Goal: Information Seeking & Learning: Learn about a topic

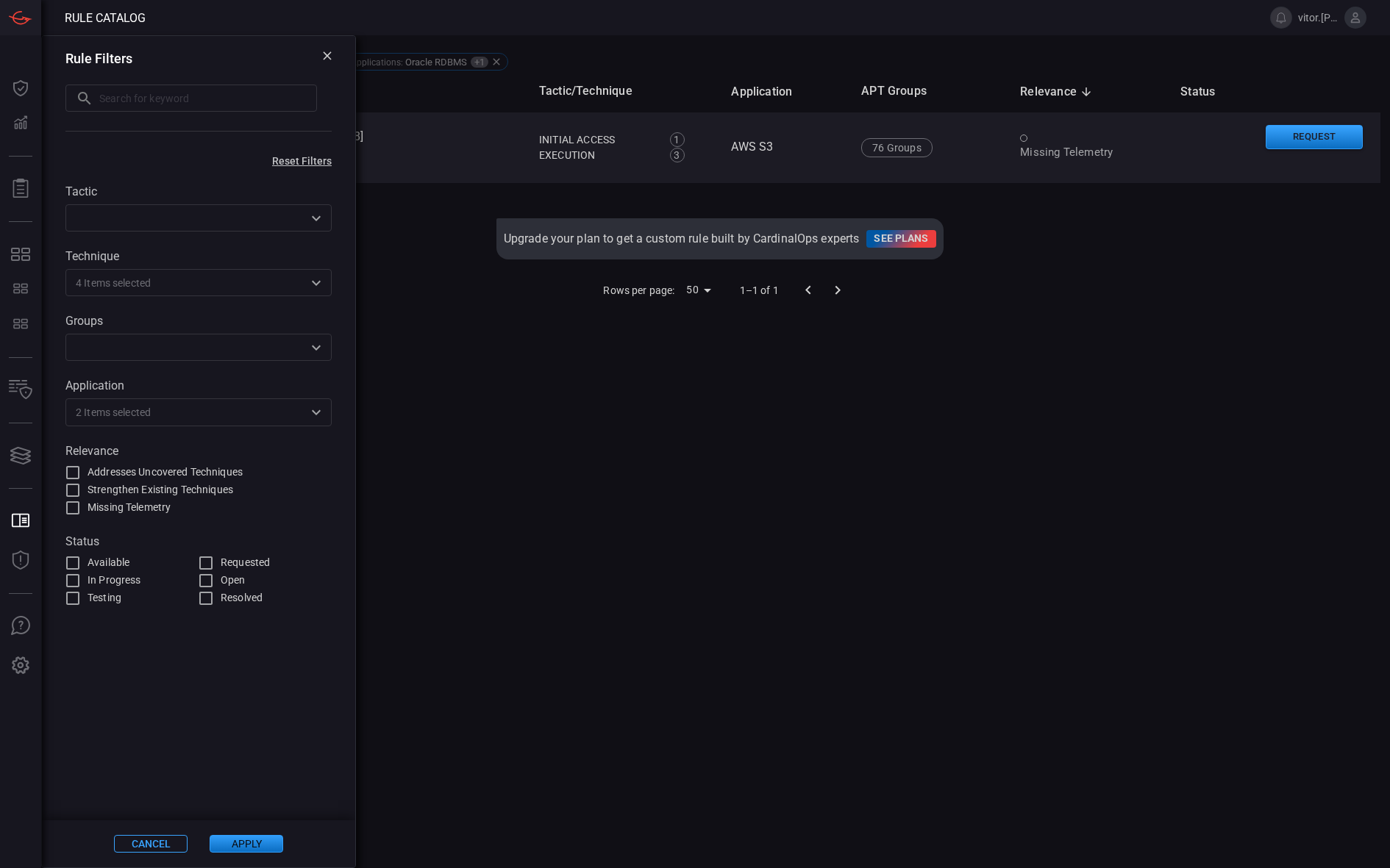
click at [1037, 278] on div "Rows per page: 50 50 1–1 of 1" at bounding box center [720, 290] width 1322 height 38
click at [779, 436] on div "Name Tactic/Technique Application APT Groups Relevance sorted descending Status…" at bounding box center [720, 446] width 1322 height 750
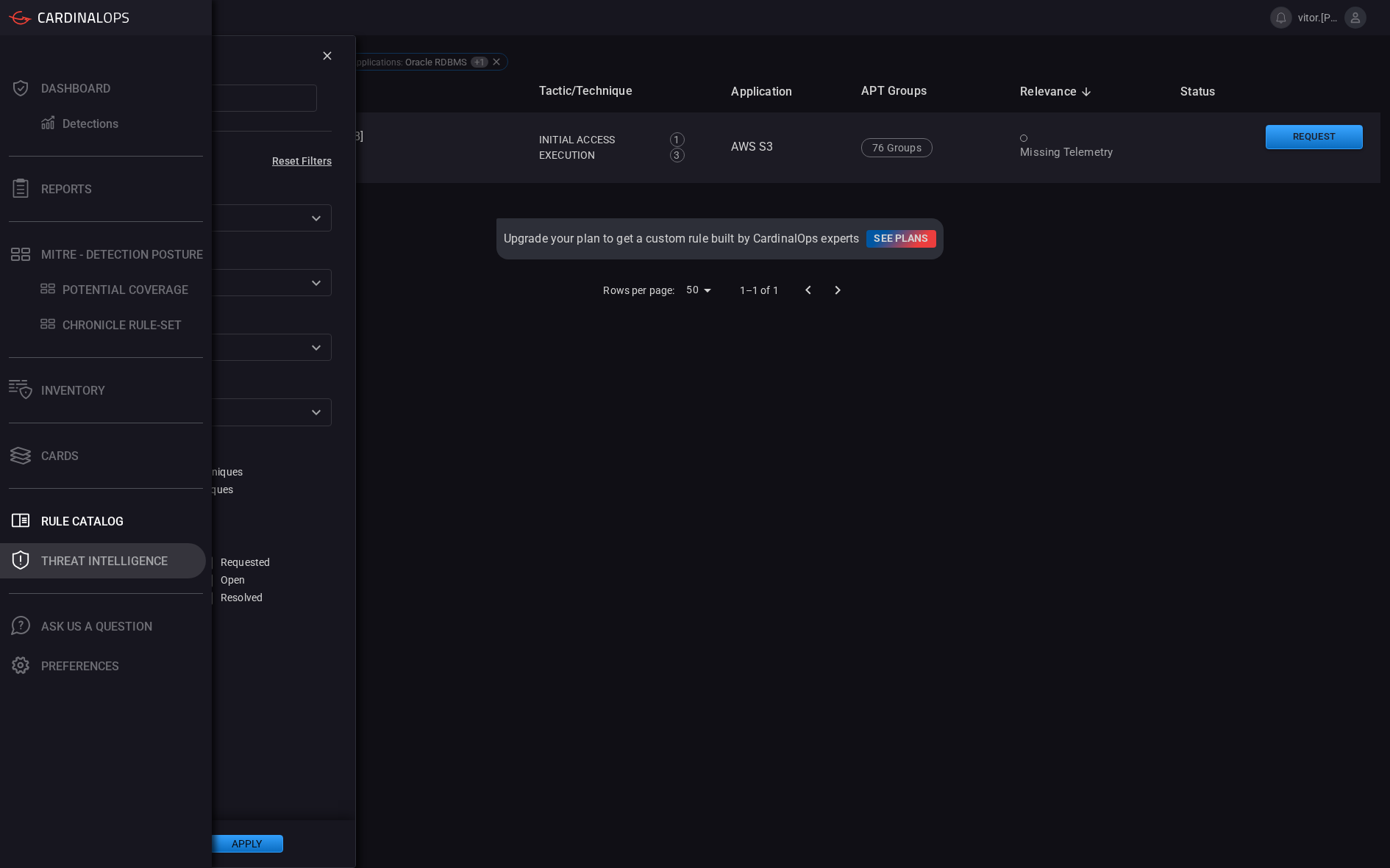
click at [93, 564] on div "Threat Intelligence" at bounding box center [104, 562] width 126 height 14
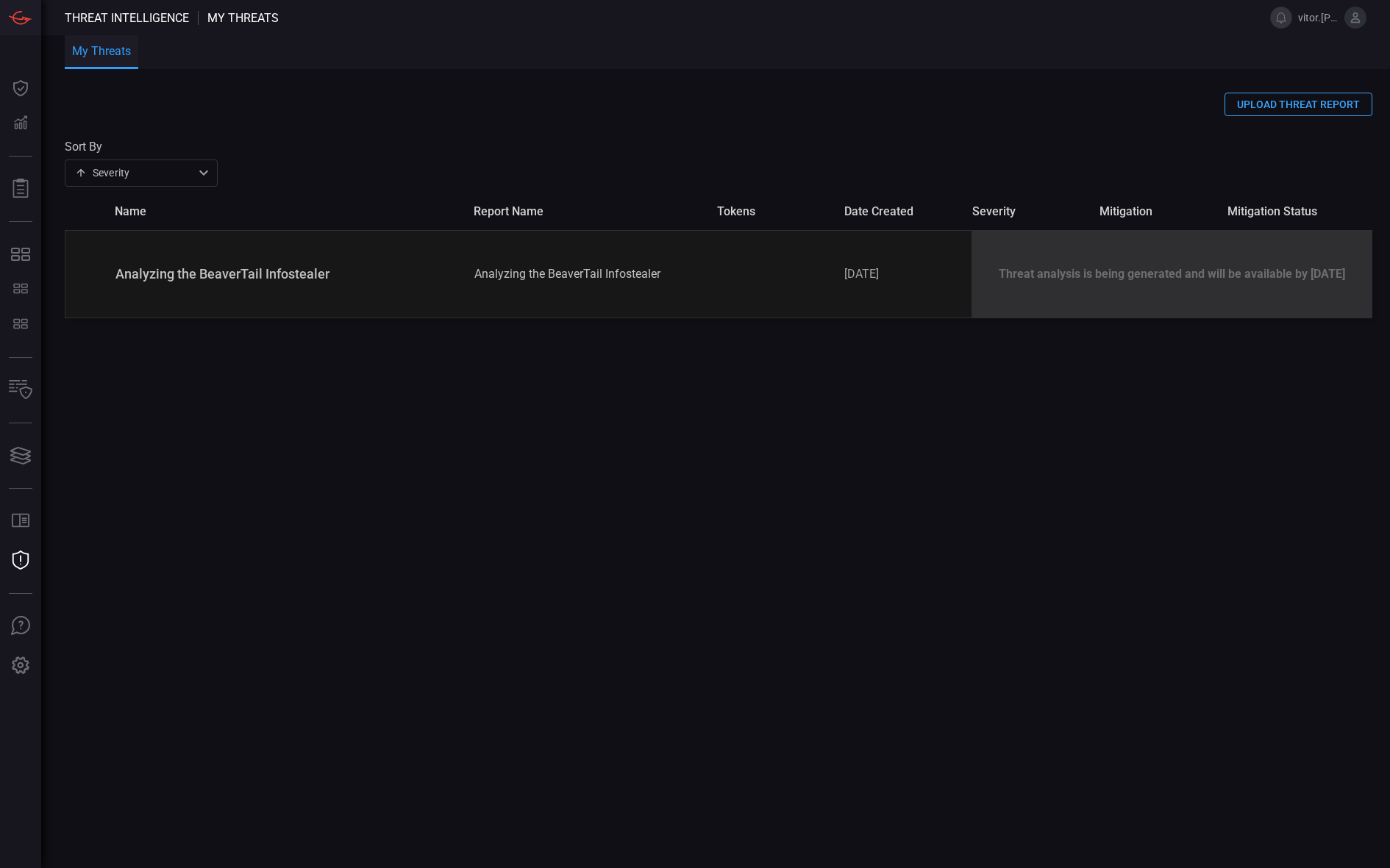
click at [885, 472] on div "UPLOAD THREAT REPORT Sort By Severity severity ​ name report name tokens date c…" at bounding box center [727, 481] width 1325 height 776
click at [130, 44] on button "My Threats" at bounding box center [102, 52] width 73 height 34
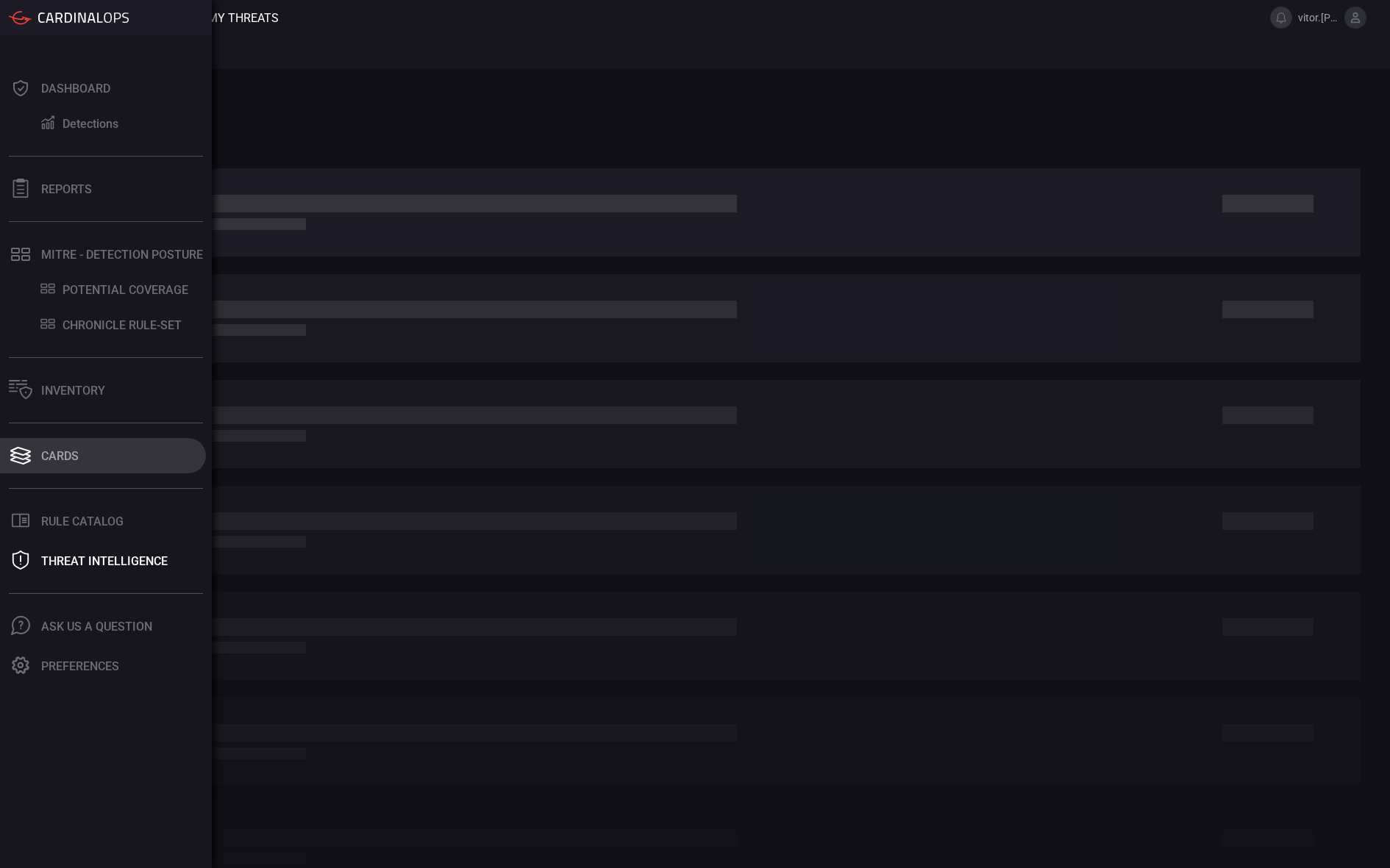
click at [81, 458] on button "Cards" at bounding box center [102, 455] width 206 height 35
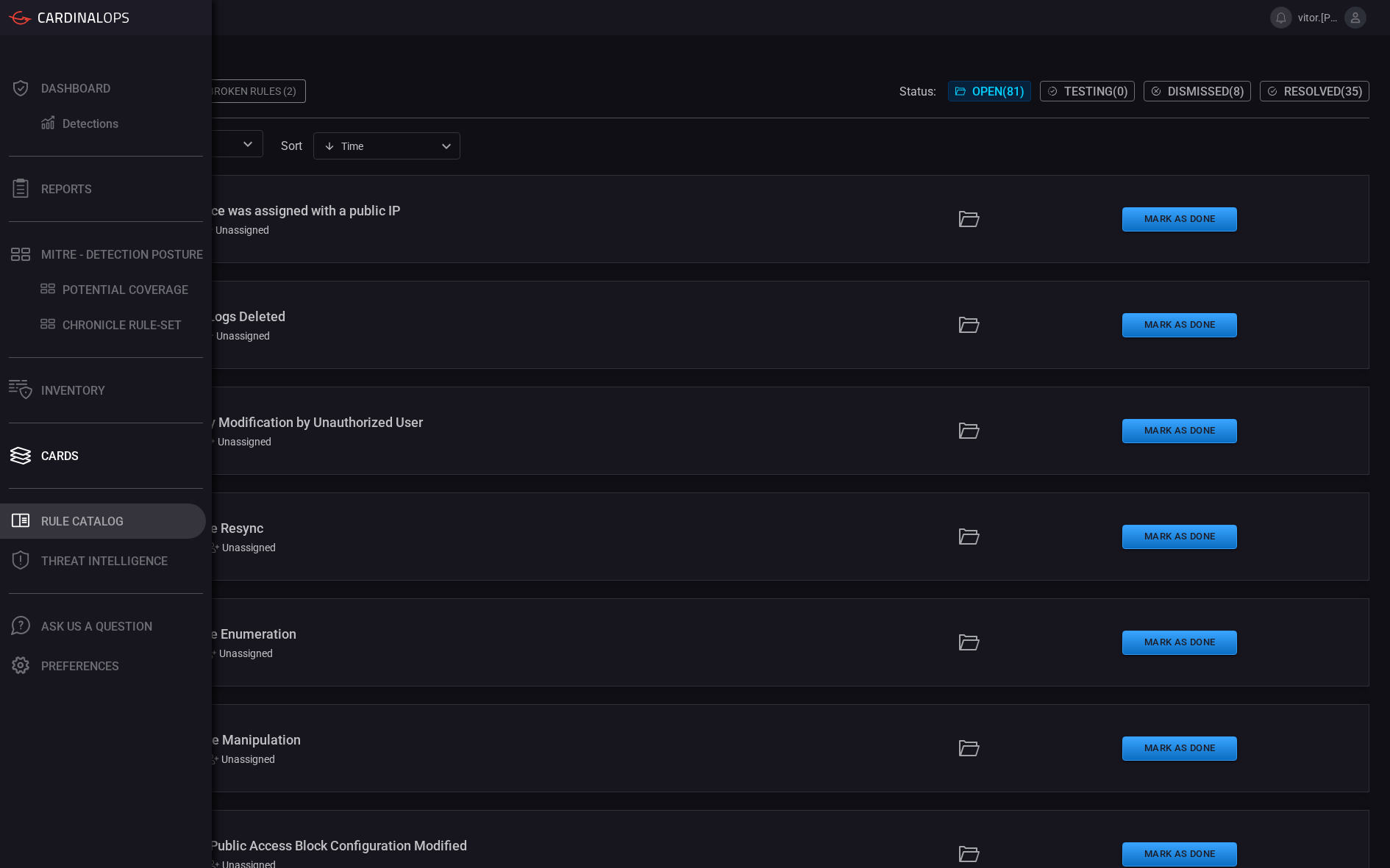
click at [34, 510] on button ".st0_rule_catalog_icon{fill: currentColor;} Rule Catalog" at bounding box center [102, 521] width 206 height 35
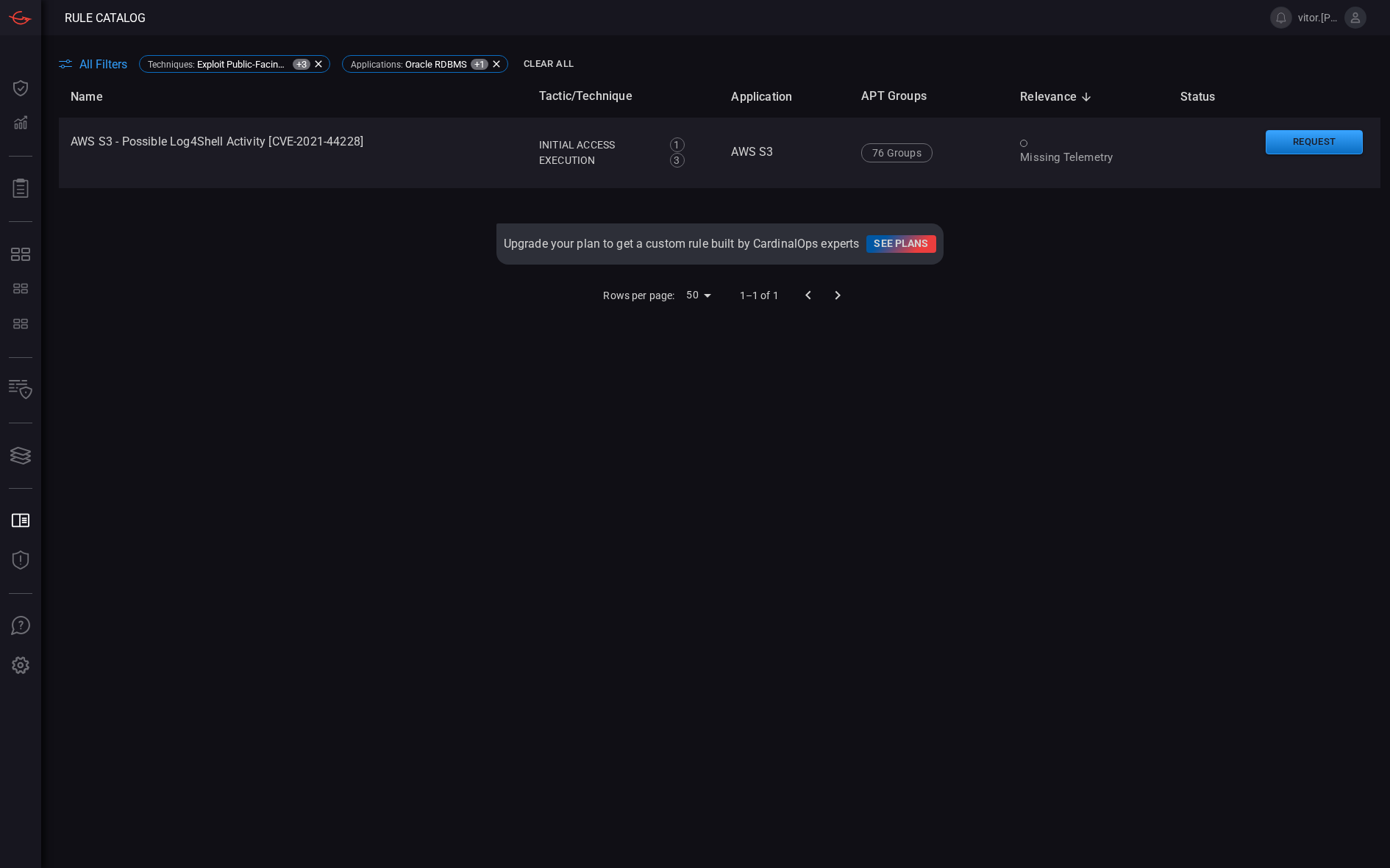
click at [103, 74] on div "All Filters Techniques : Exploit Public-Facing Application +3 Applications : Or…" at bounding box center [724, 64] width 1331 height 23
click at [116, 63] on span "All Filters" at bounding box center [103, 64] width 48 height 14
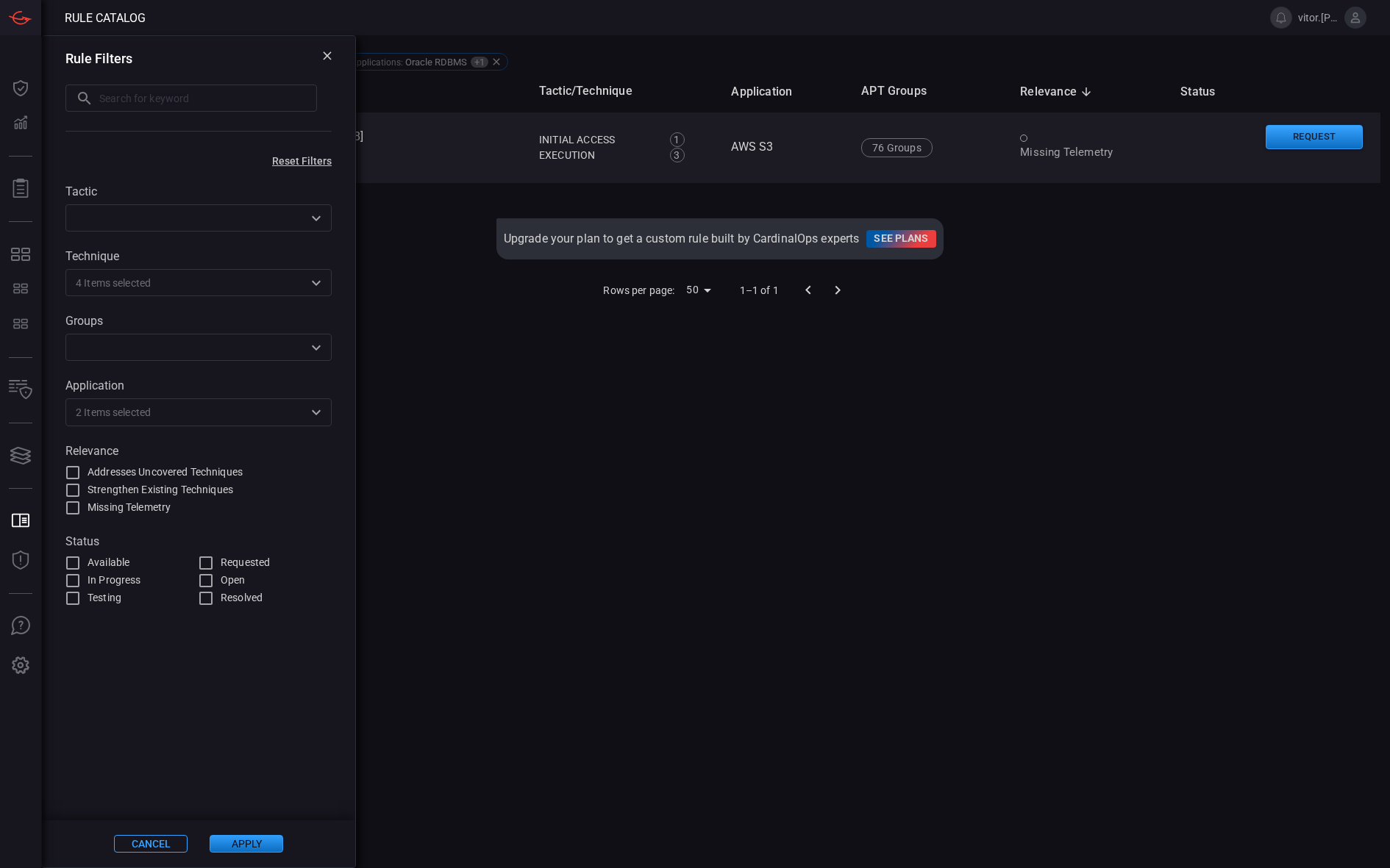
click at [183, 341] on input "text" at bounding box center [186, 347] width 233 height 19
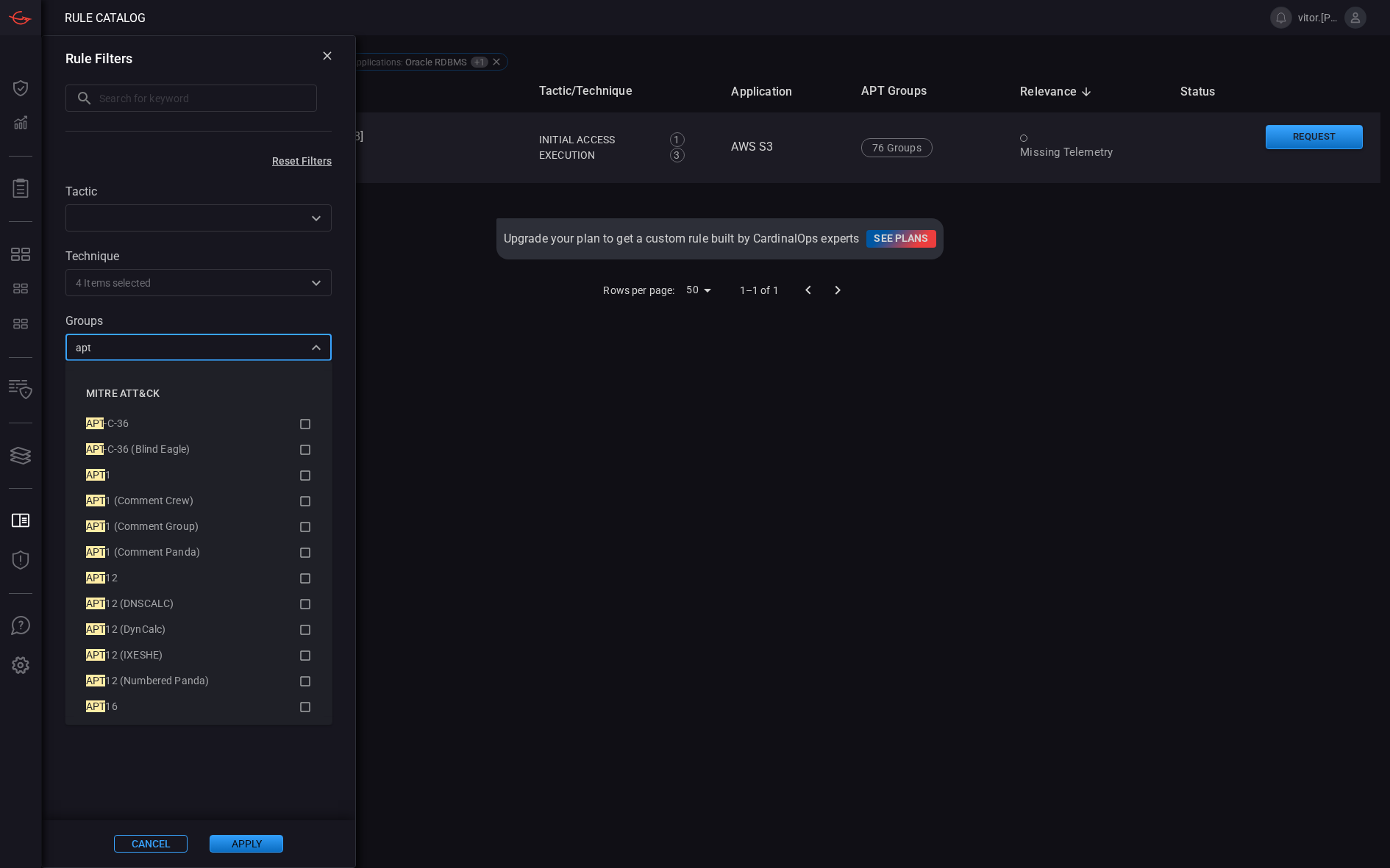
type input "apt"
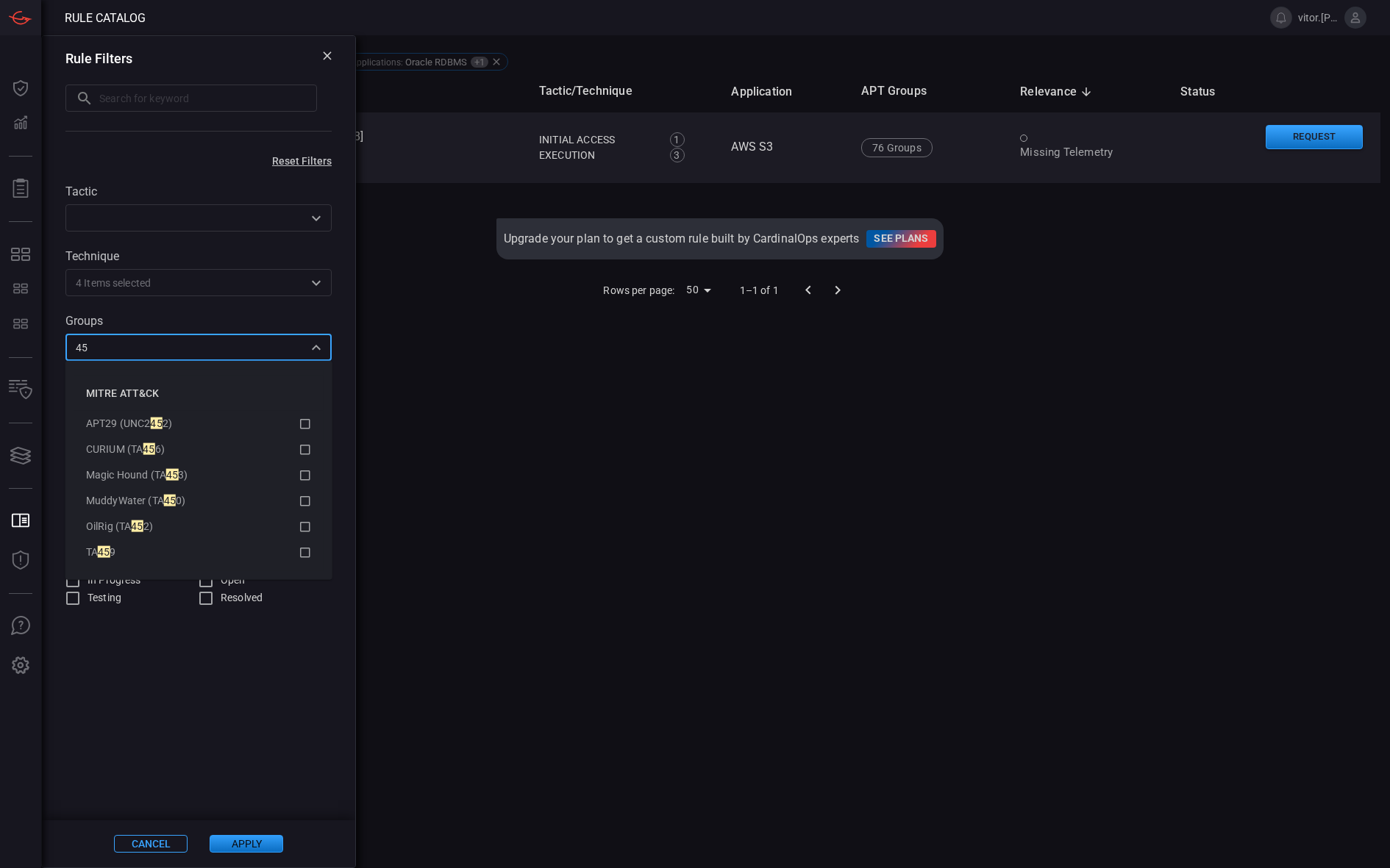
type input "4"
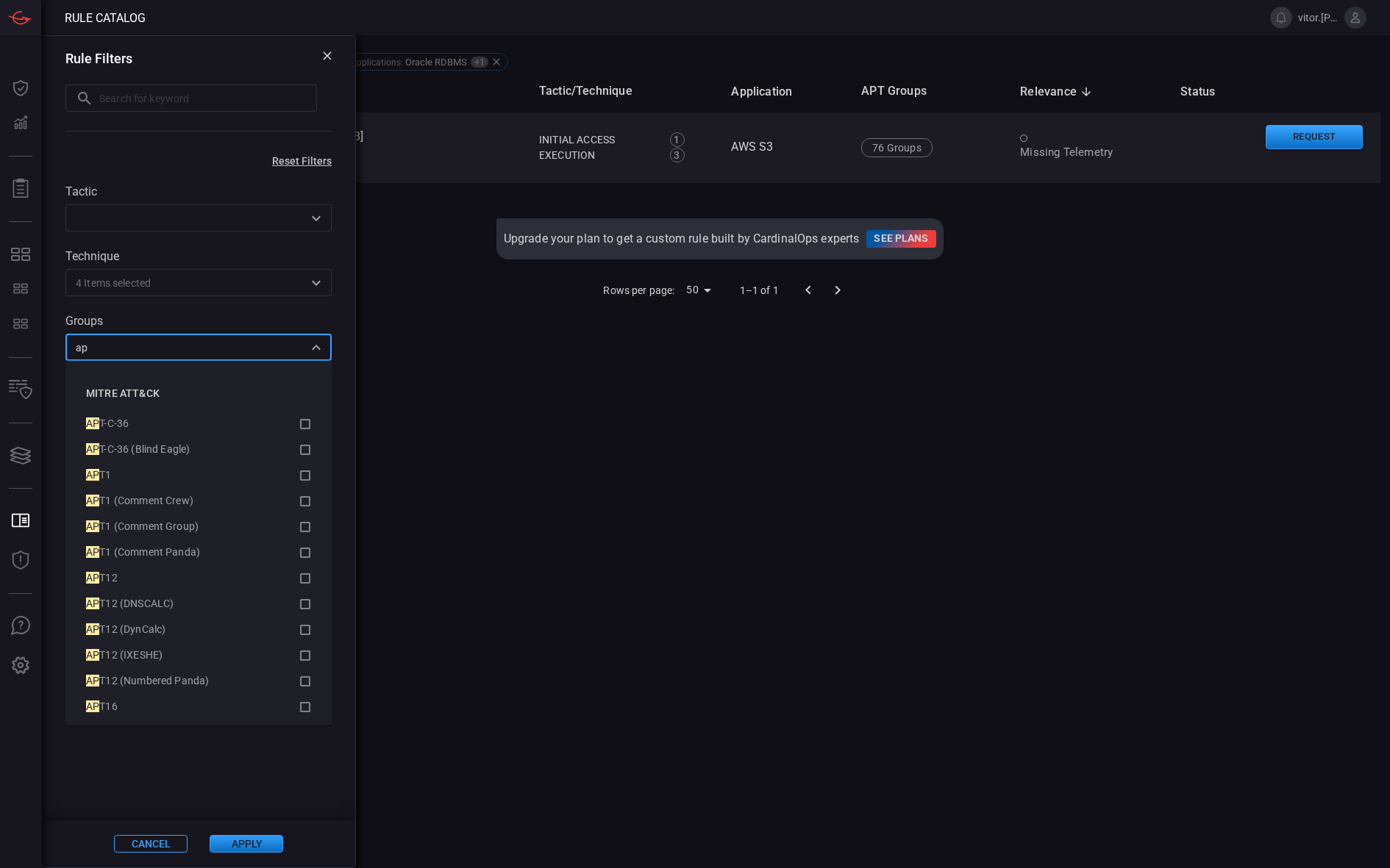
type input "a"
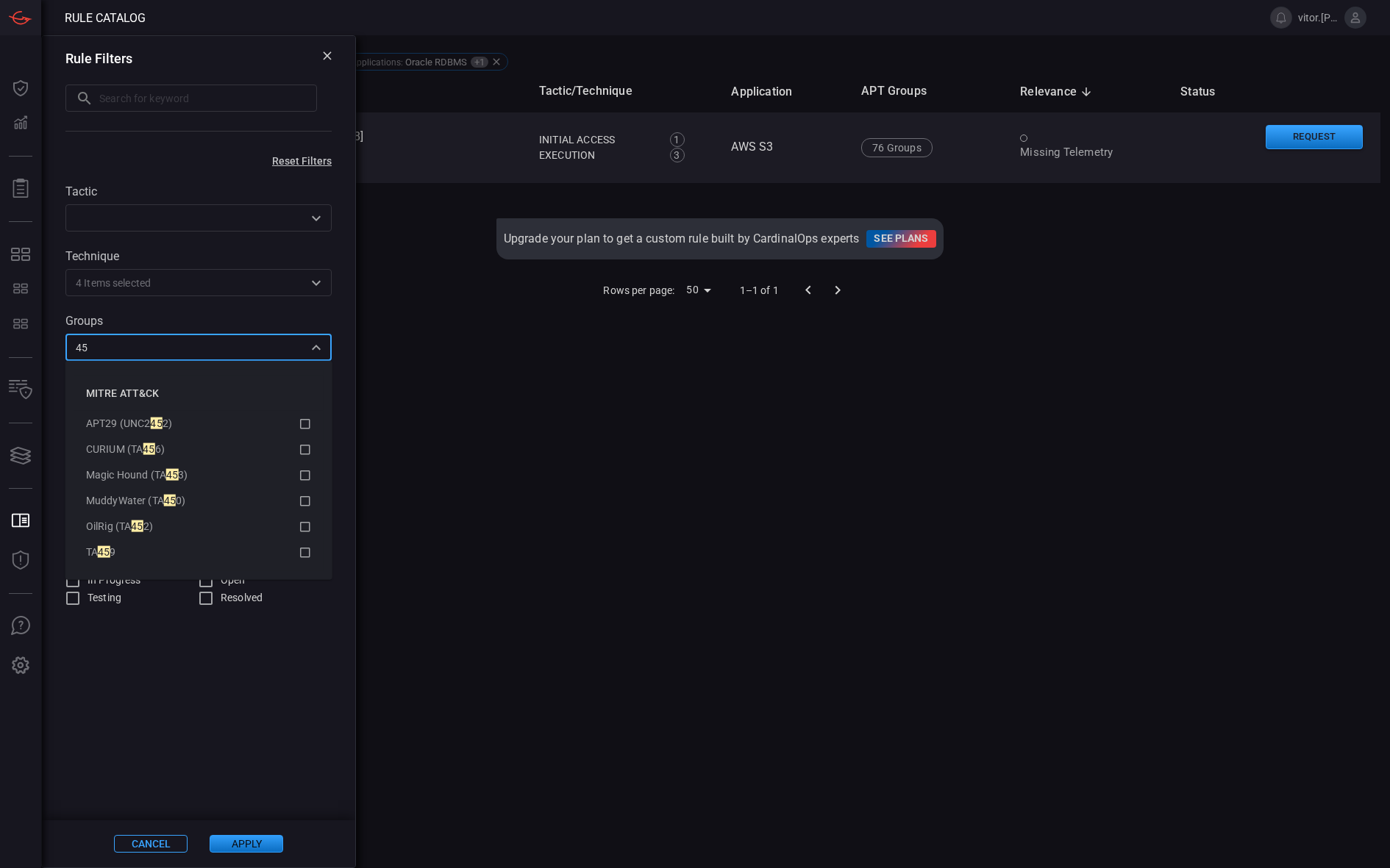
type input "45"
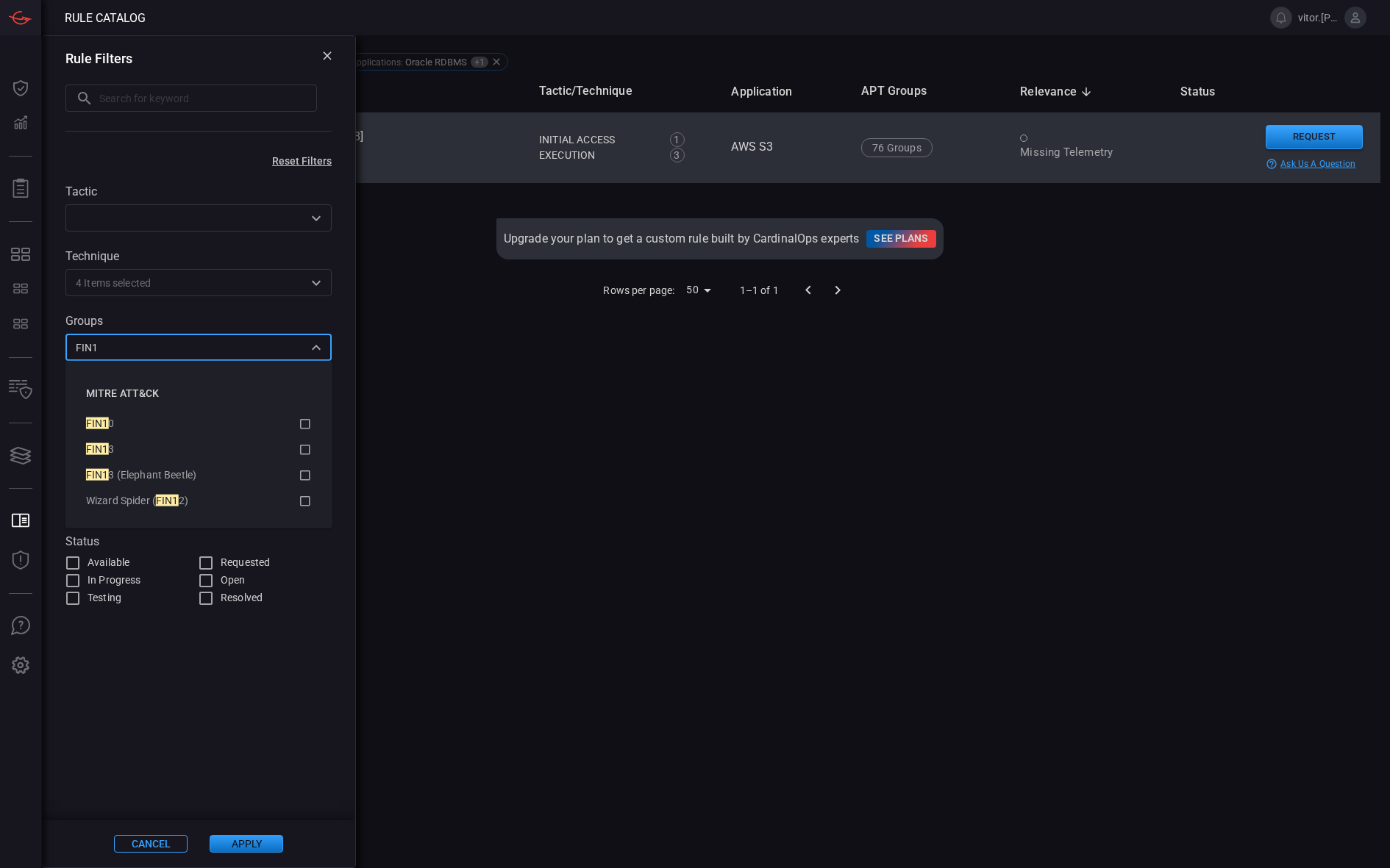
type input "FIN1"
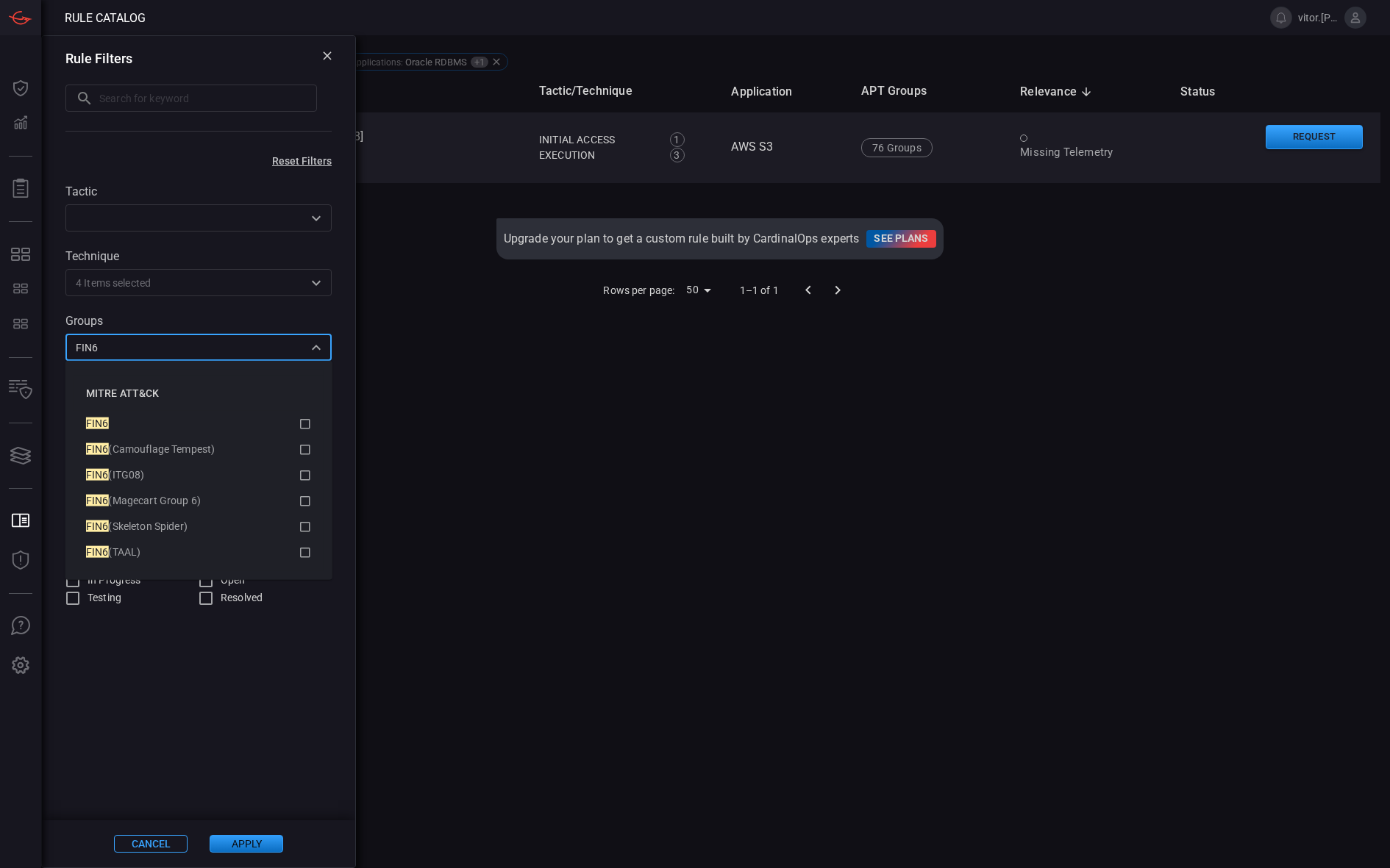
type input "FIN6"
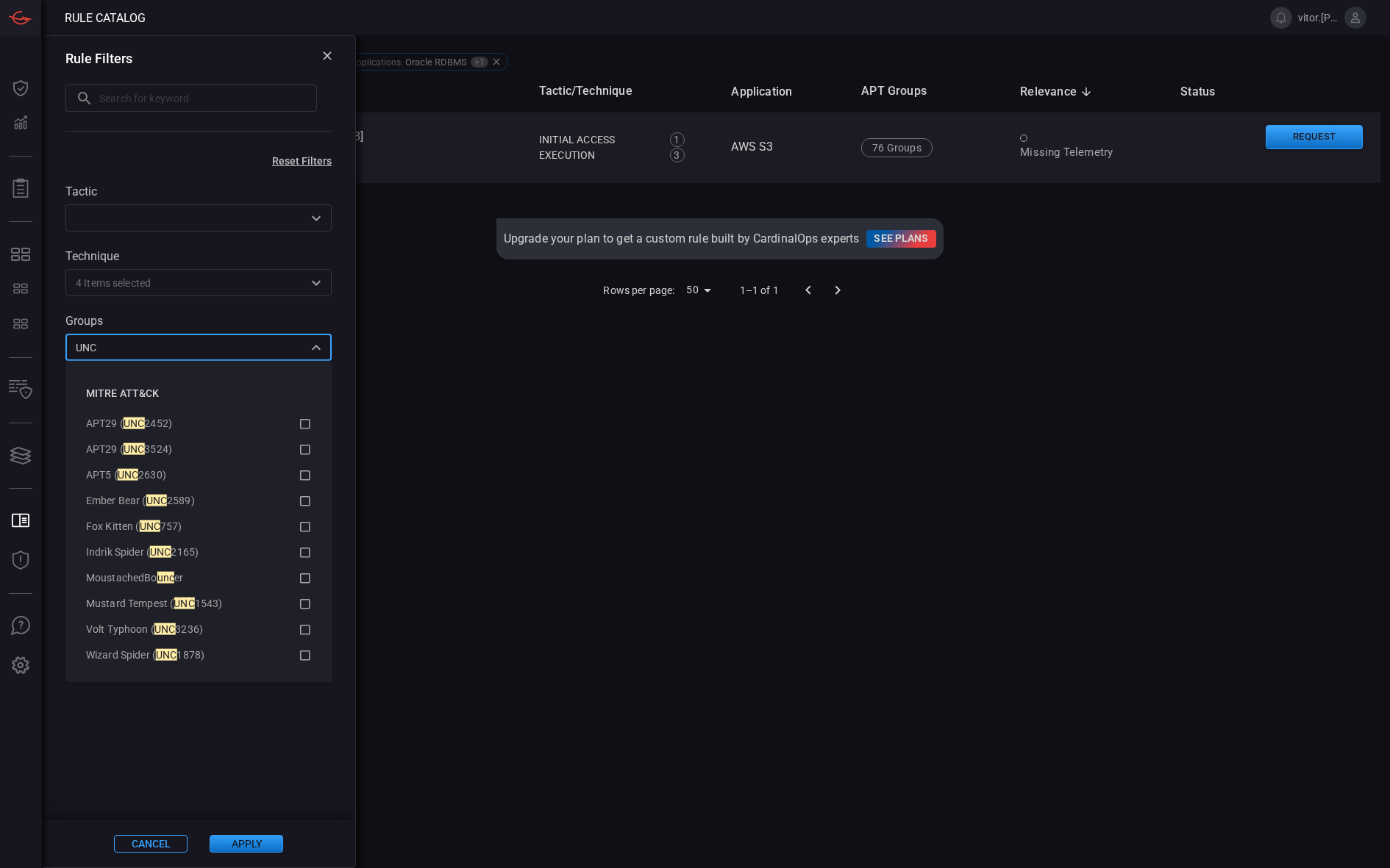
type input "UNC"
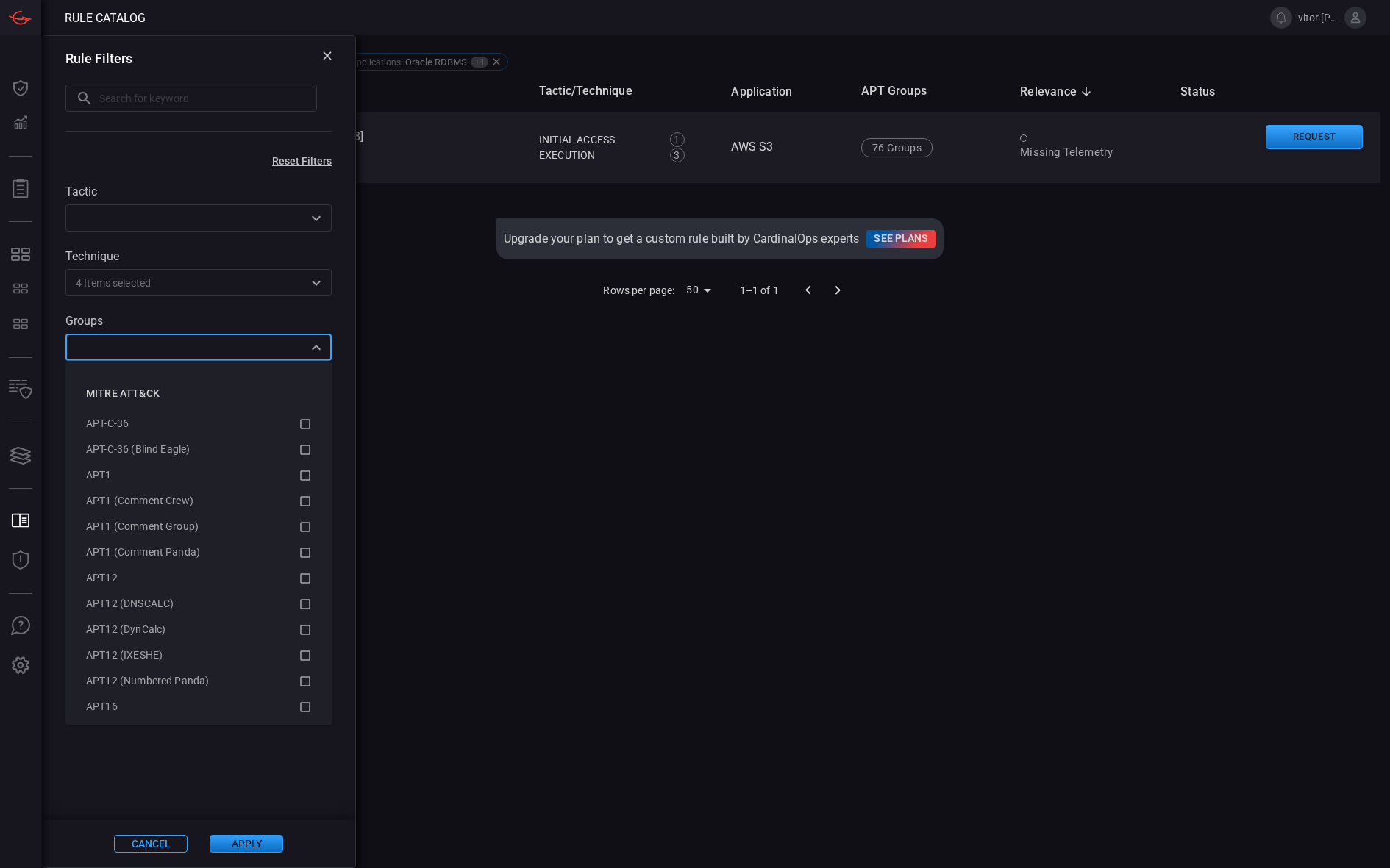
click at [606, 486] on div "Name Tactic/Technique Application APT Groups Relevance sorted descending Status…" at bounding box center [720, 446] width 1322 height 750
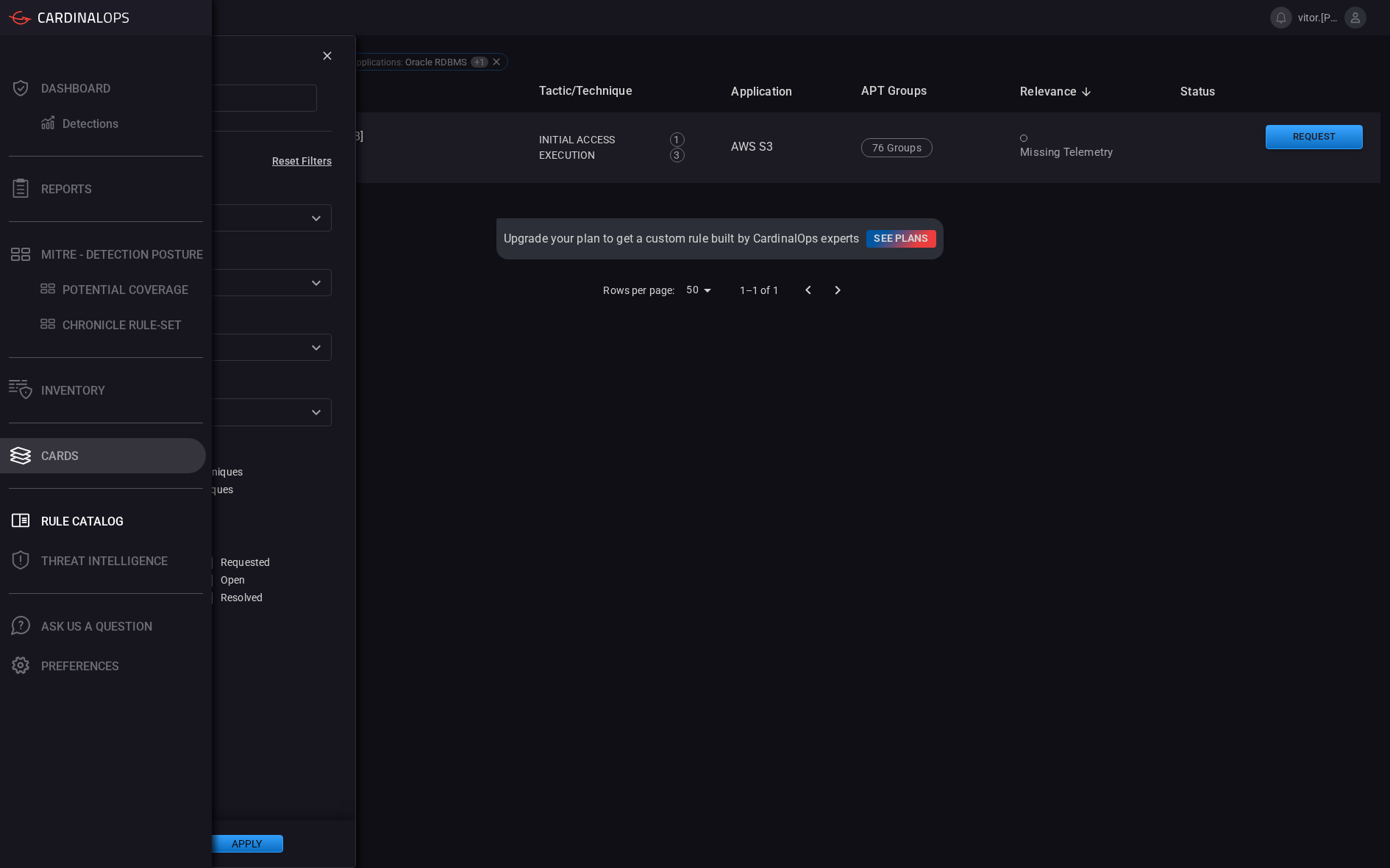
click at [55, 461] on div "Cards" at bounding box center [60, 456] width 38 height 14
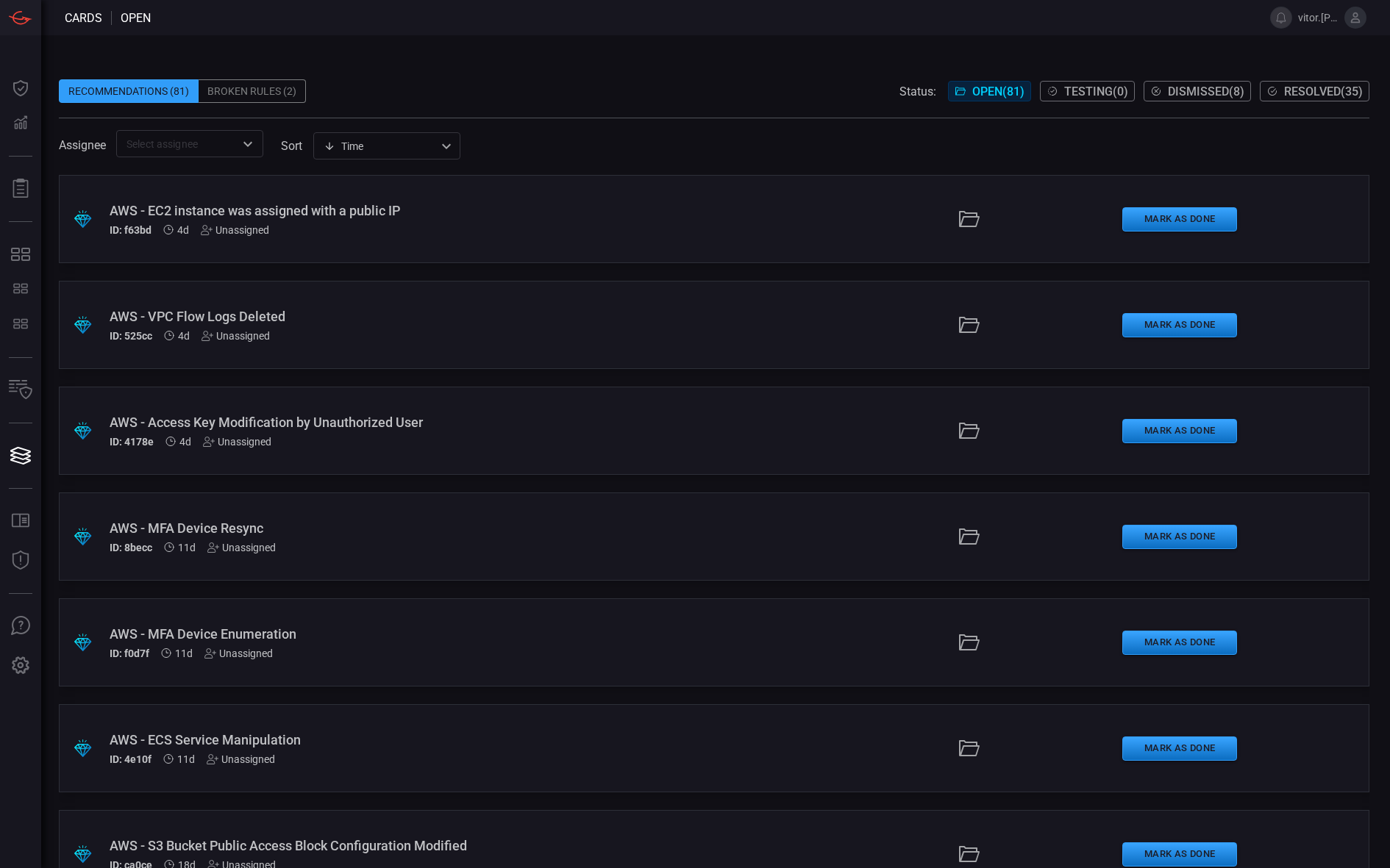
click at [1309, 92] on span "Resolved ( 35 )" at bounding box center [1323, 91] width 79 height 14
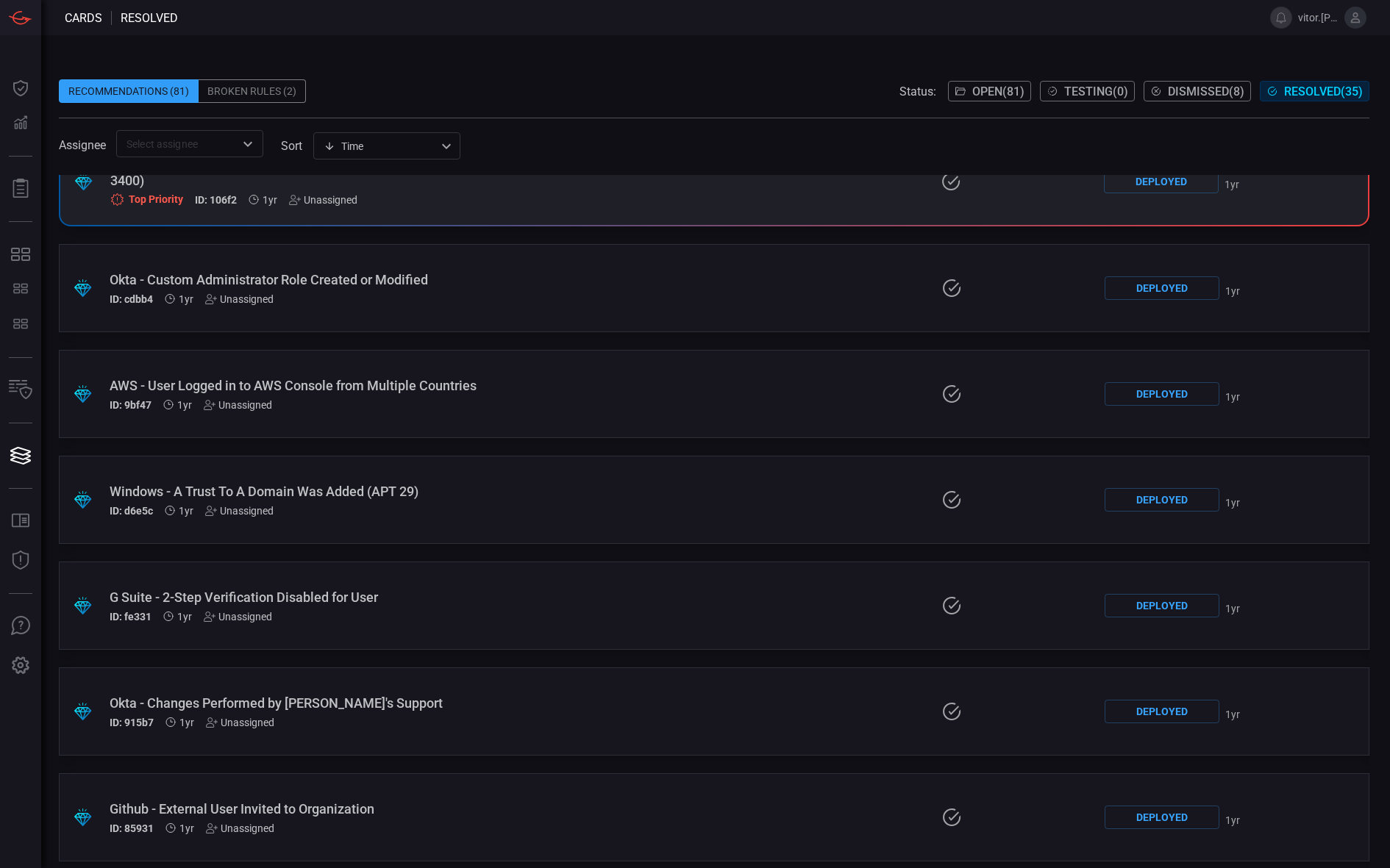
scroll to position [3029, 0]
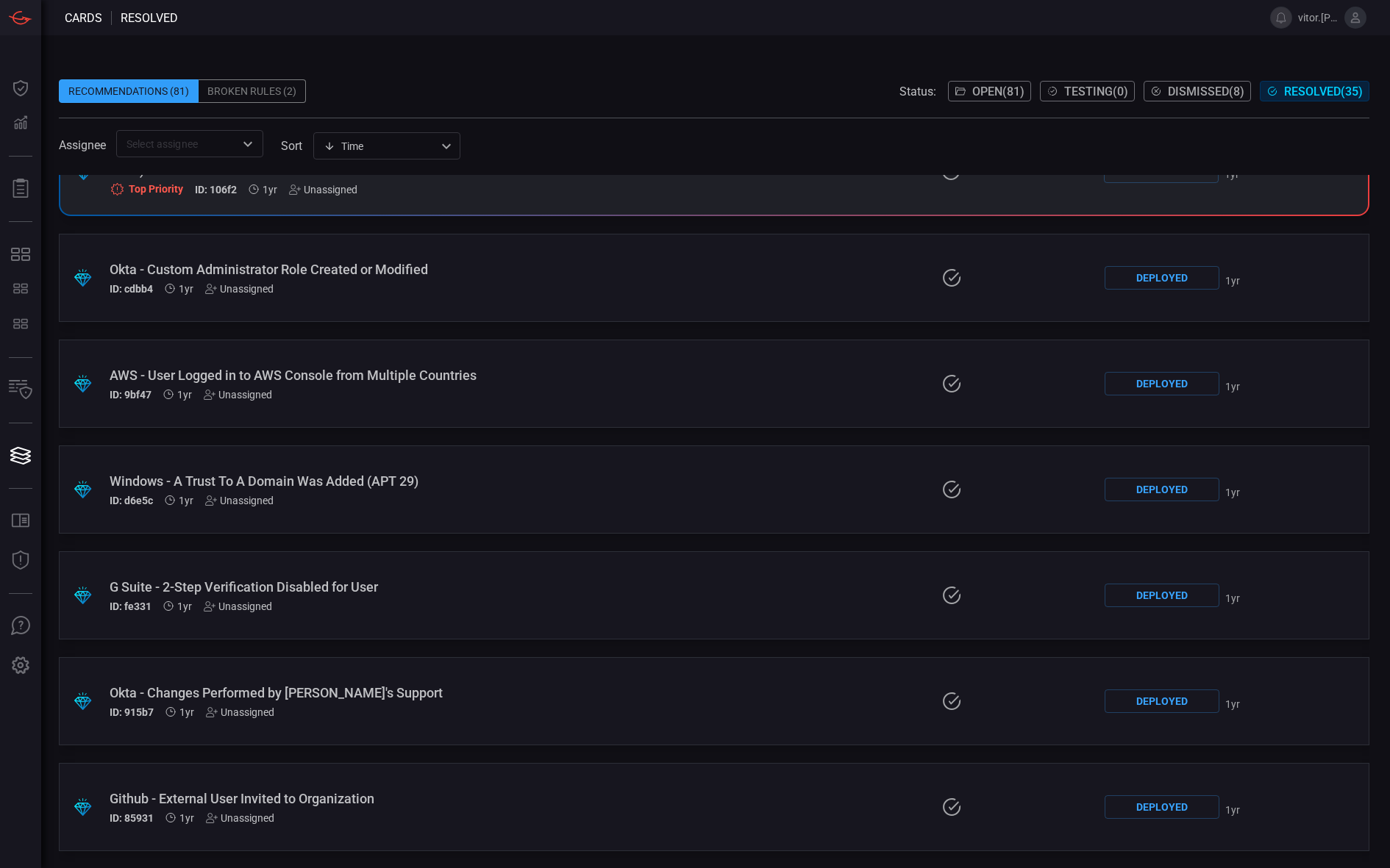
click at [448, 782] on div ".suggested_cards_icon{fill:url(#suggested_cards_icon);} Github - External User …" at bounding box center [714, 807] width 1311 height 88
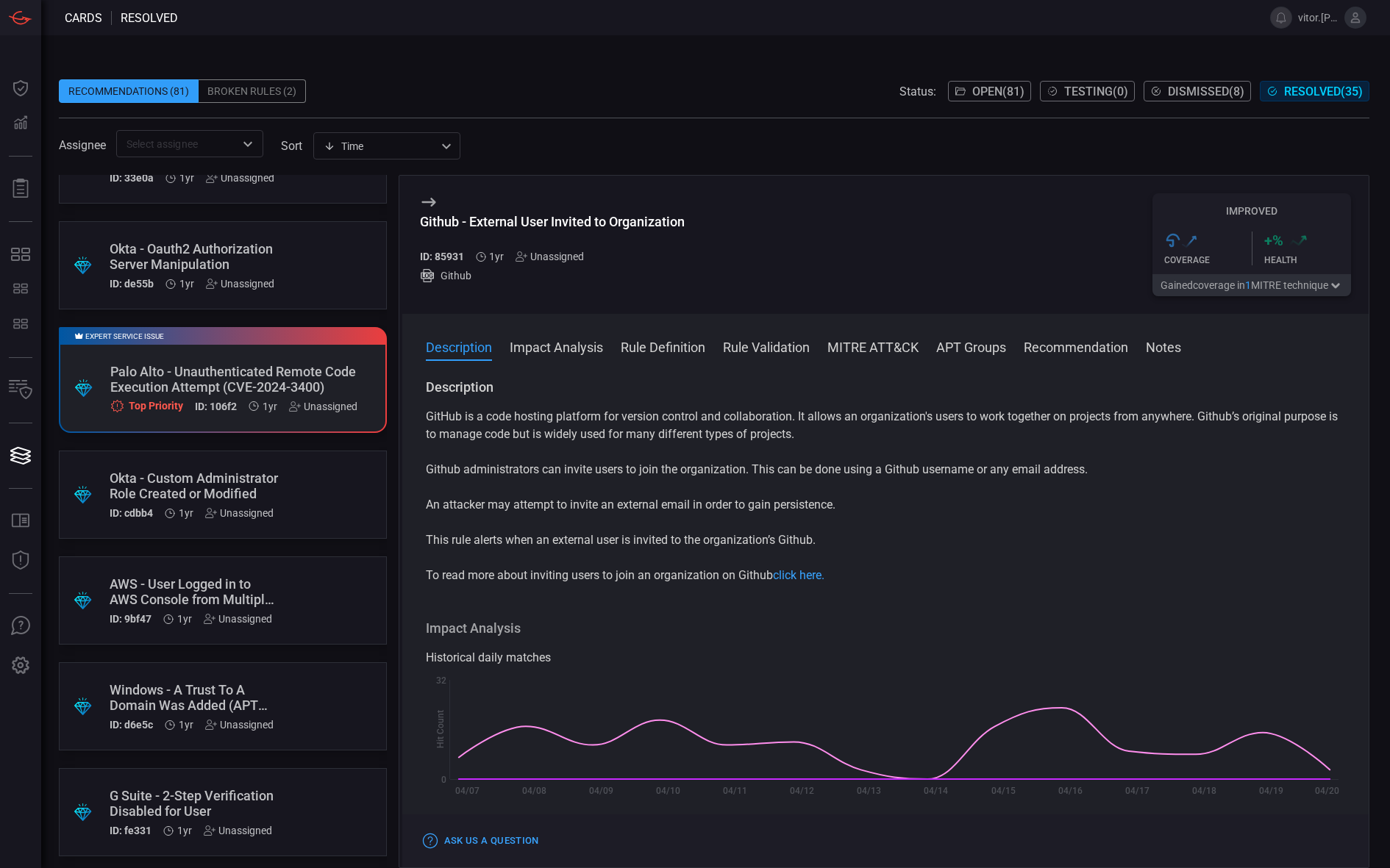
scroll to position [2808, 0]
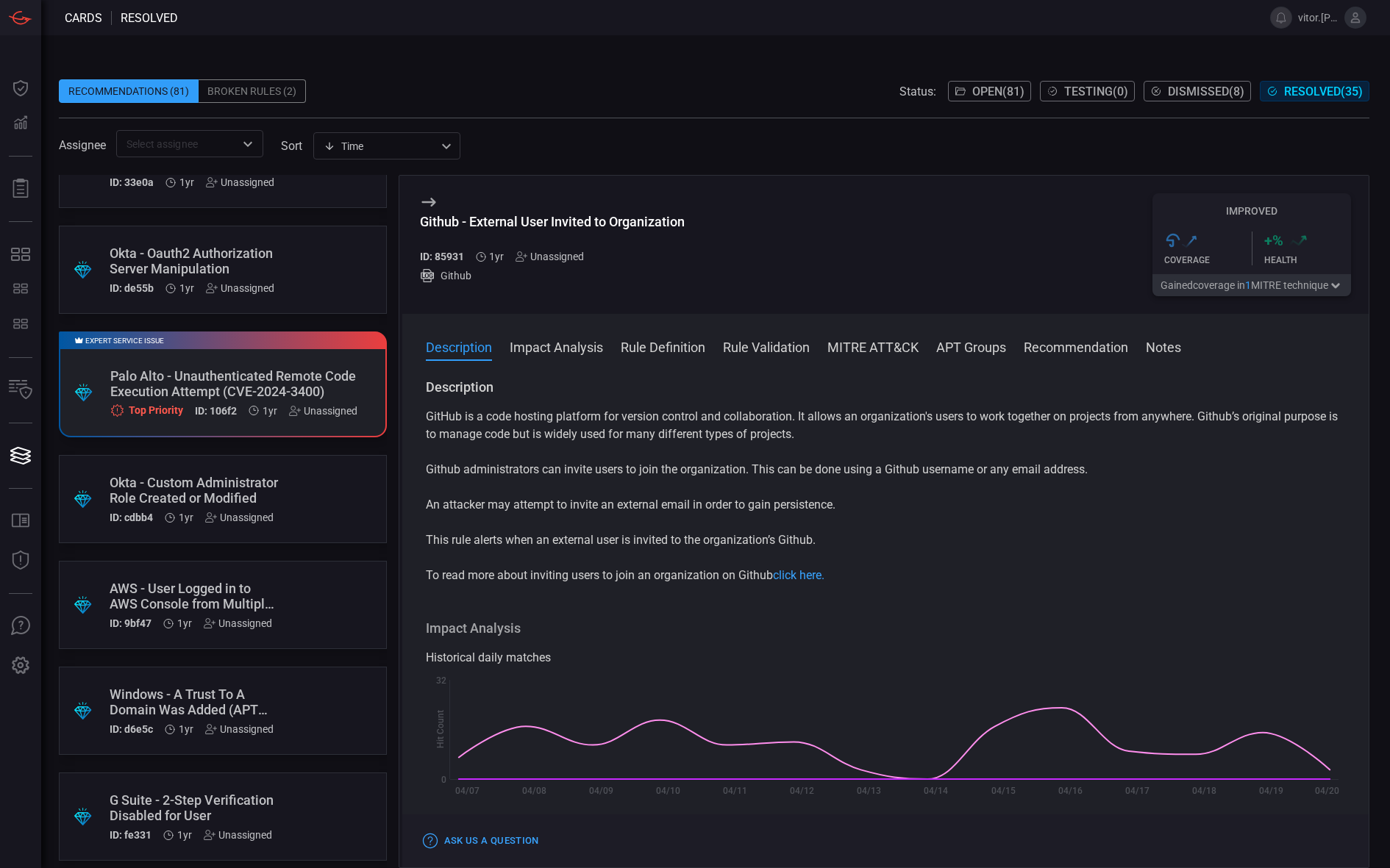
click at [244, 378] on div "Palo Alto - Unauthenticated Remote Code Execution Attempt (CVE-2024-3400)" at bounding box center [233, 384] width 247 height 31
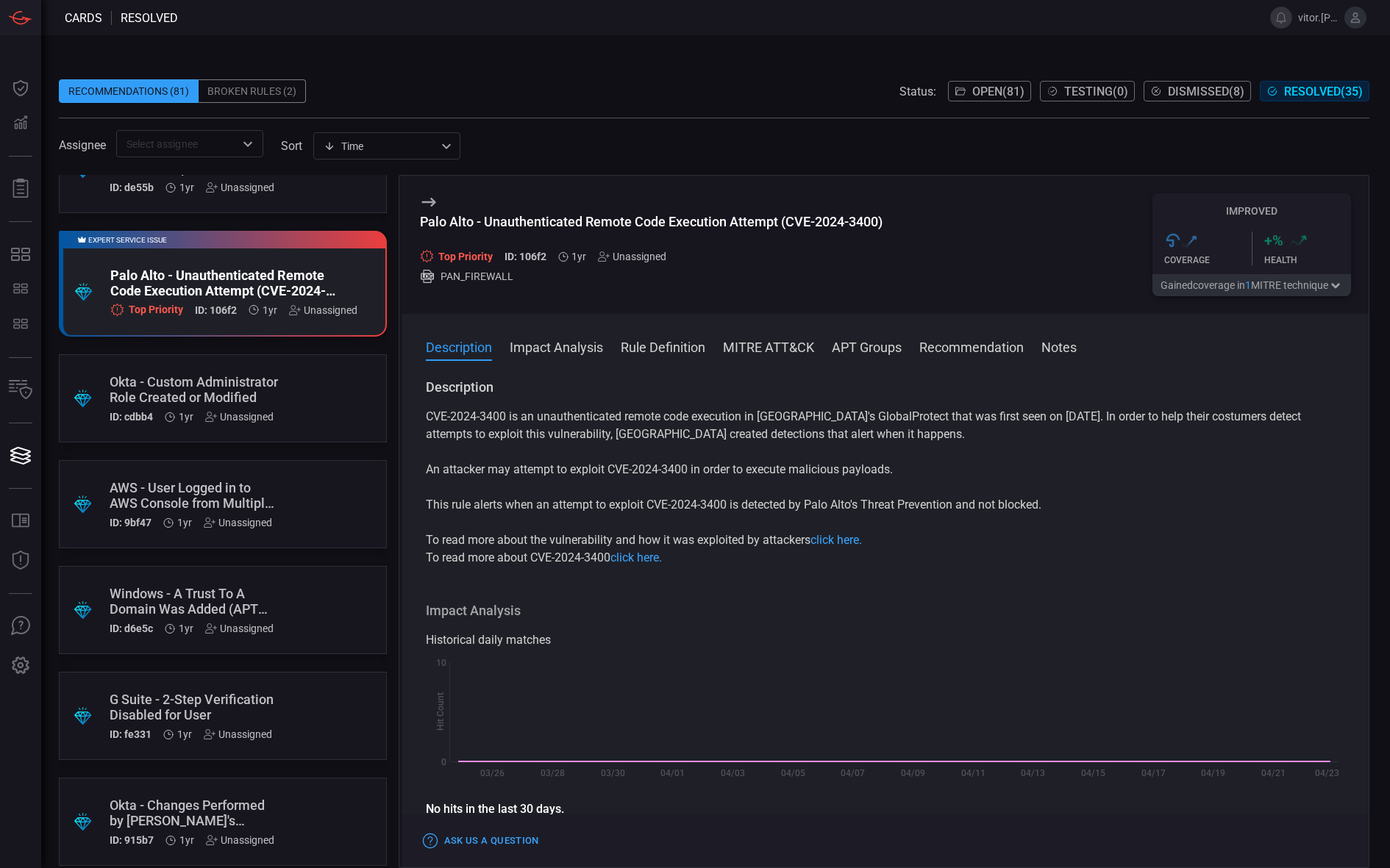
scroll to position [2901, 0]
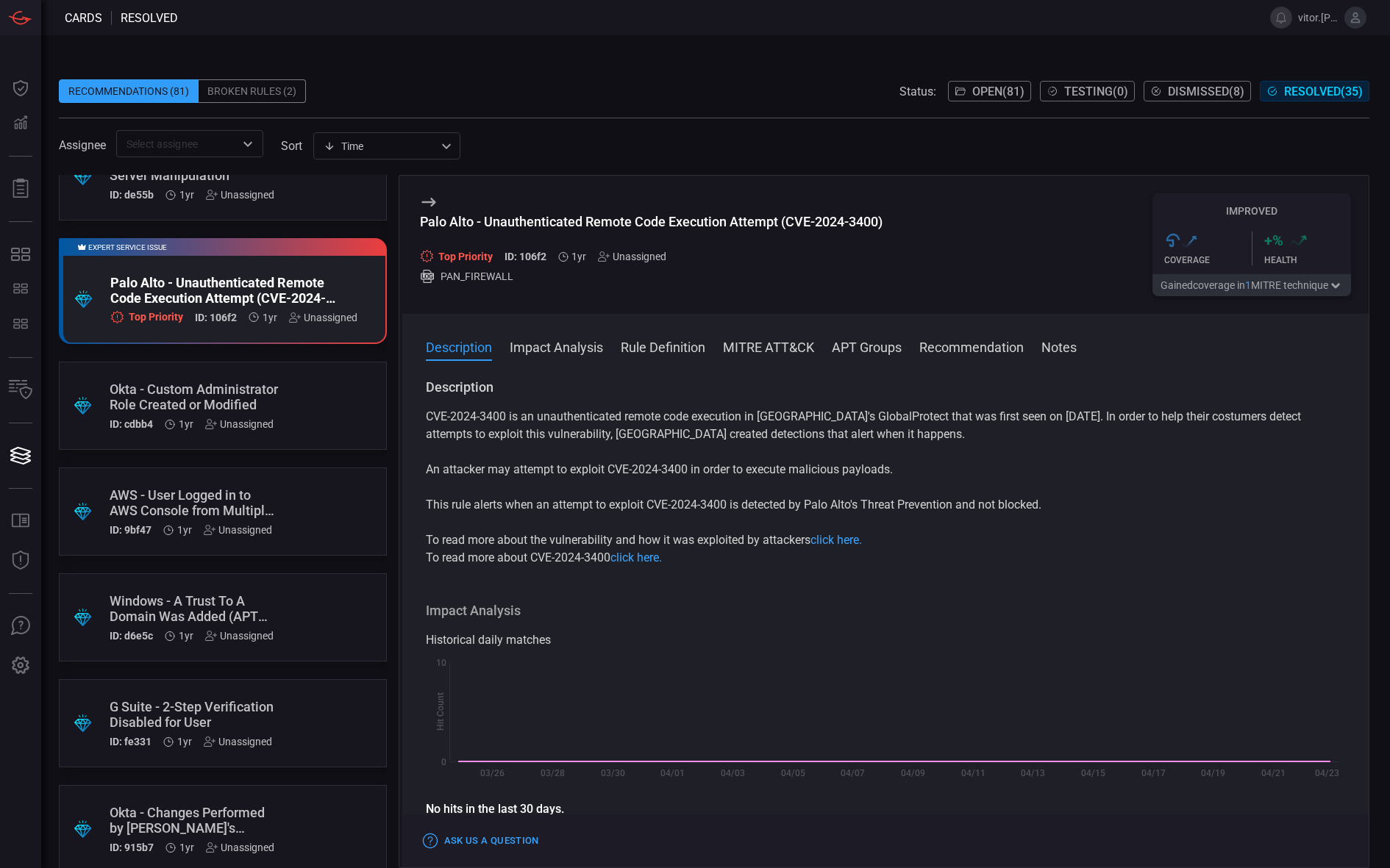
click at [587, 550] on p "To read more about CVE-2024-3400 click here." at bounding box center [886, 558] width 920 height 18
click at [554, 550] on p "To read more about CVE-2024-3400 click here." at bounding box center [886, 558] width 920 height 18
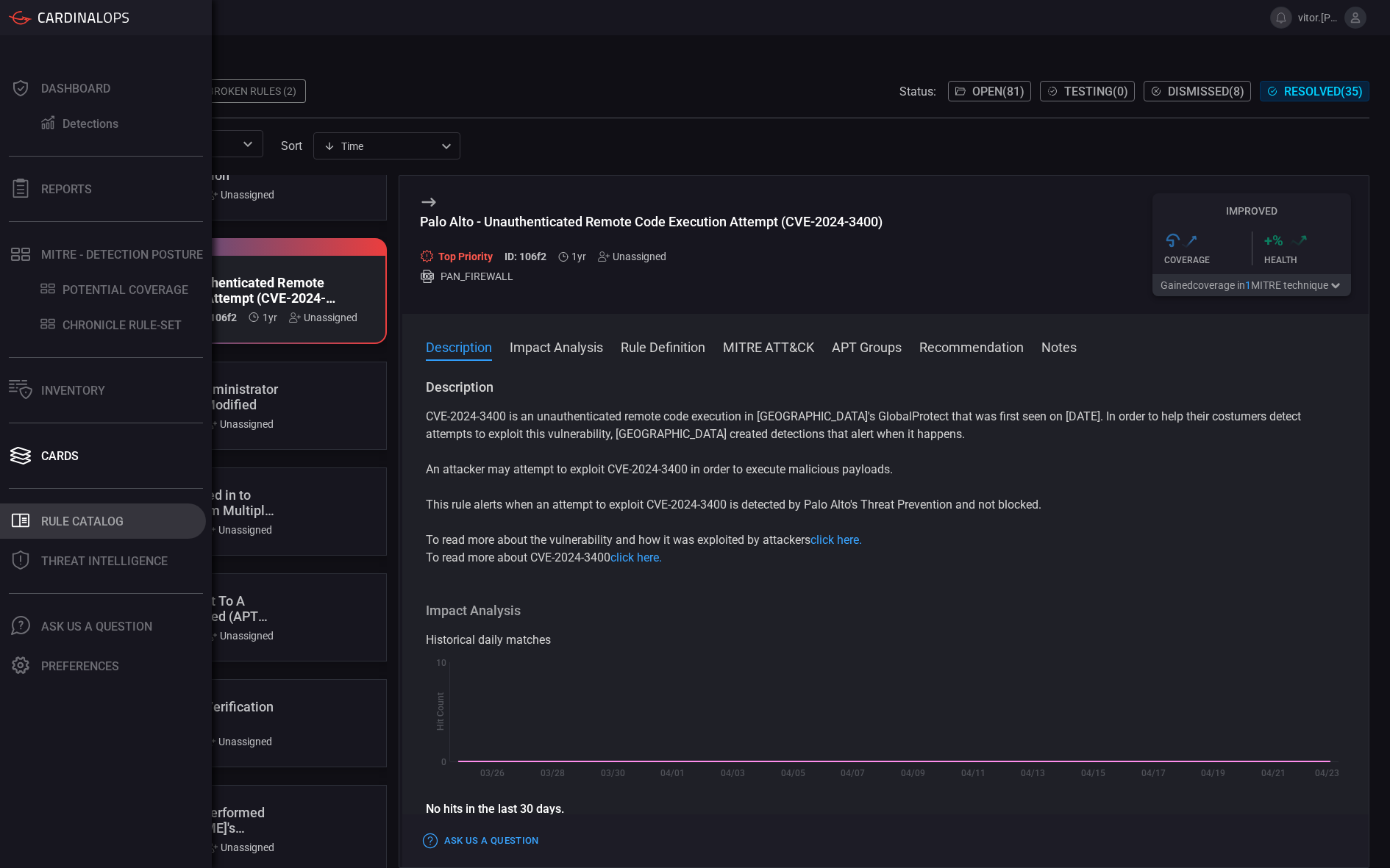
click at [77, 507] on button ".st0_rule_catalog_icon{fill: currentColor;} Rule Catalog" at bounding box center [102, 521] width 206 height 35
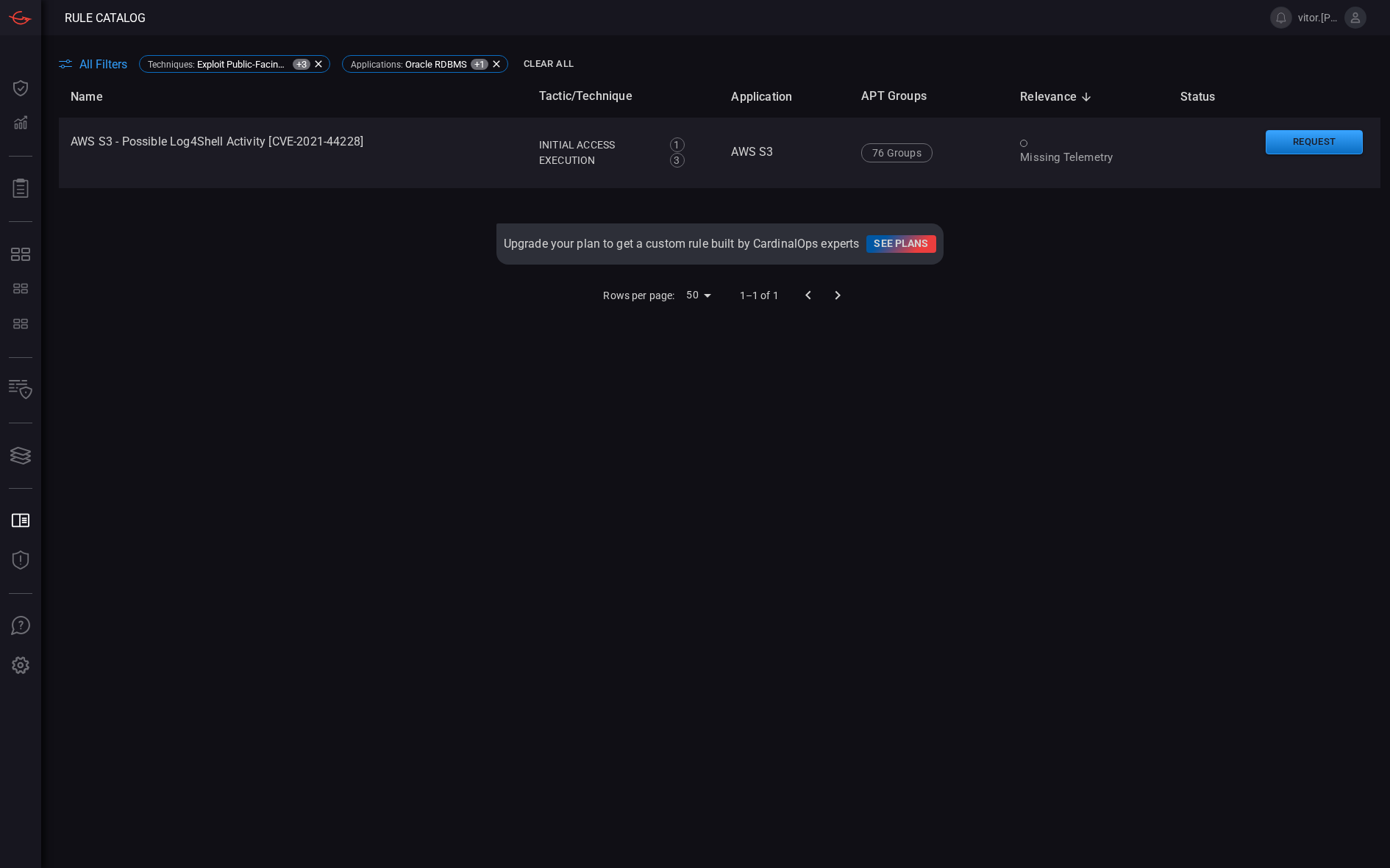
click at [77, 60] on button "All Filters" at bounding box center [93, 64] width 68 height 14
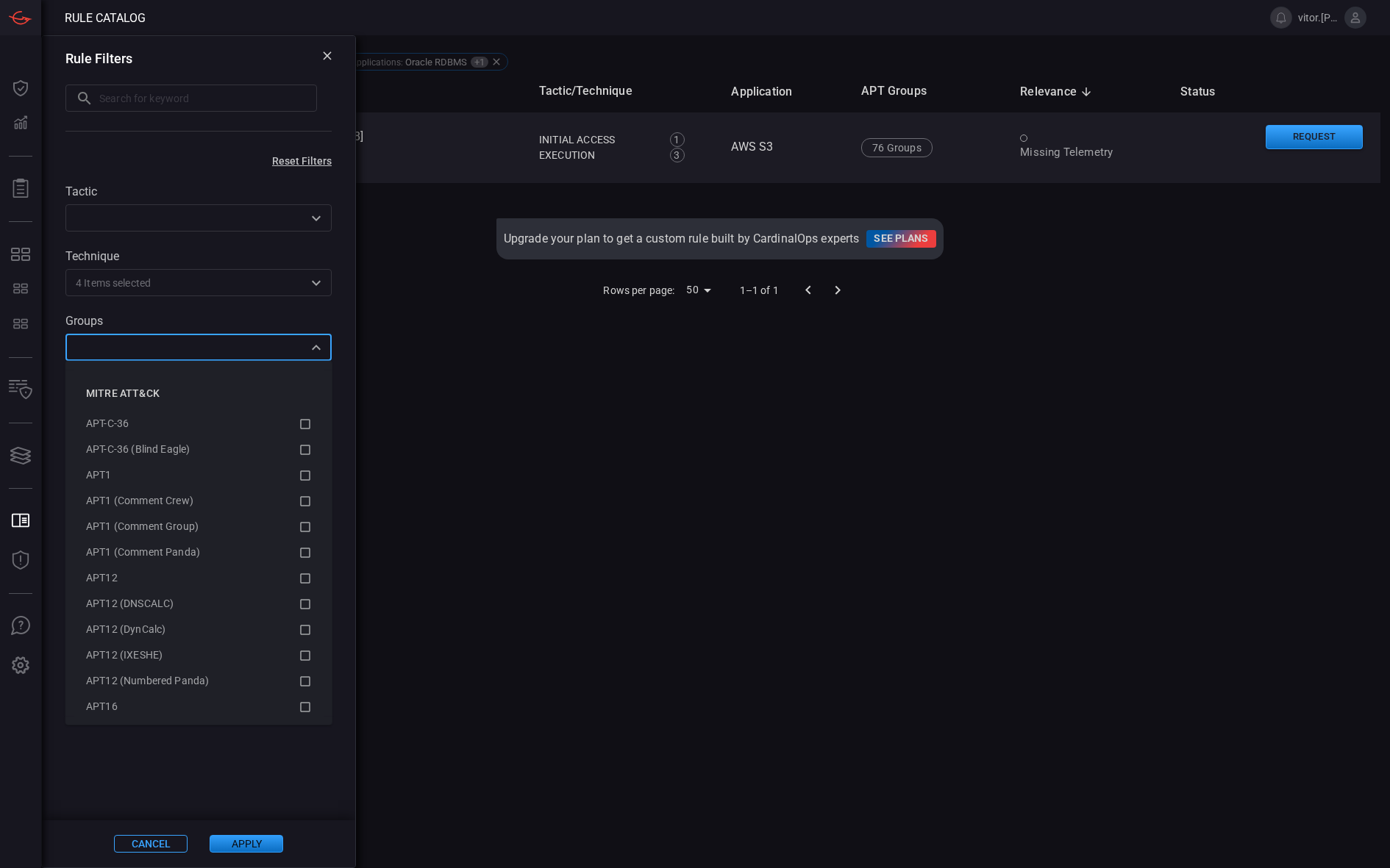
click at [193, 339] on input "text" at bounding box center [186, 347] width 233 height 19
click at [431, 448] on div "Name Tactic/Technique Application APT Groups Relevance sorted descending Status…" at bounding box center [720, 446] width 1322 height 750
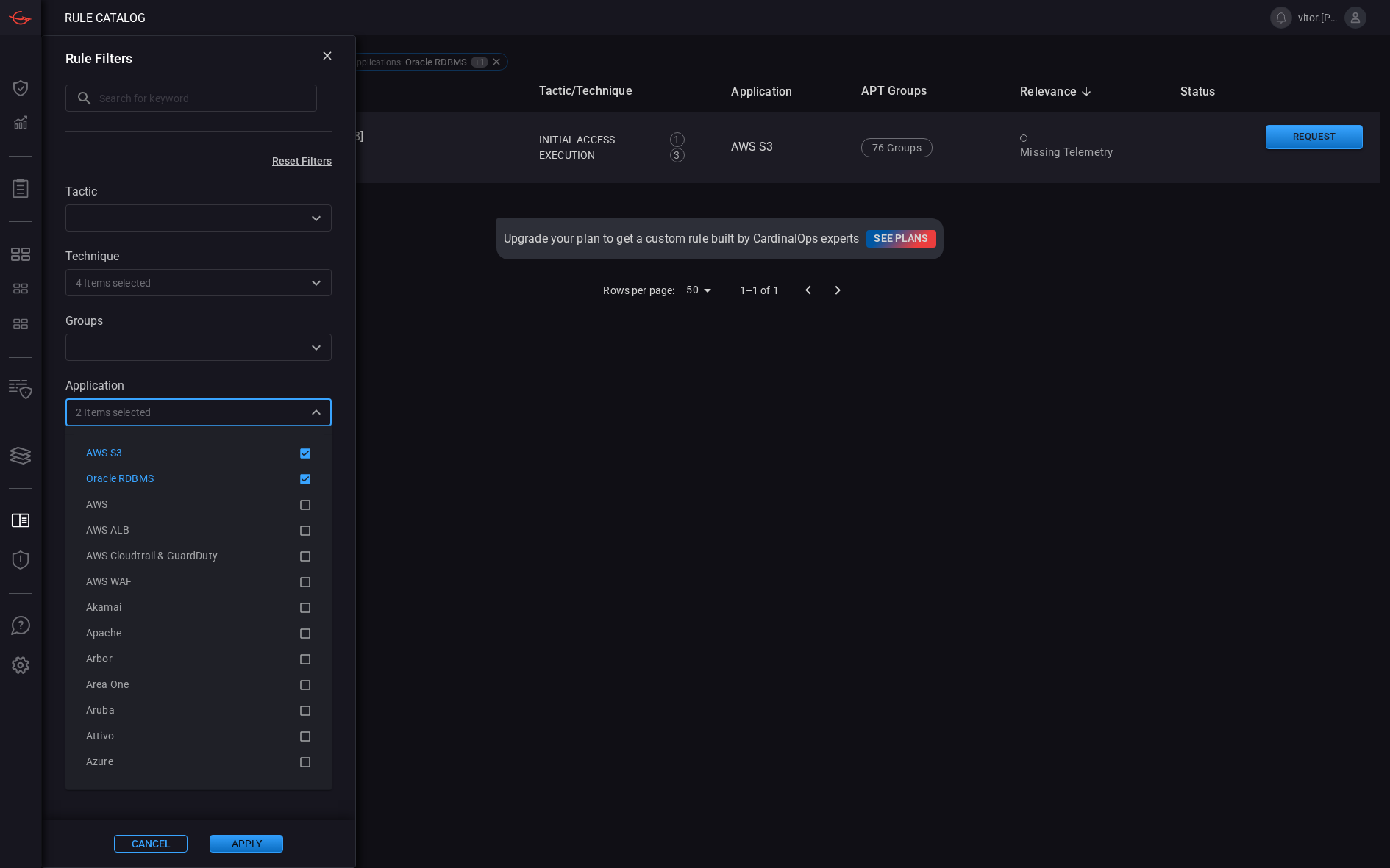
click at [264, 415] on input "text" at bounding box center [227, 412] width 152 height 19
type input "aws"
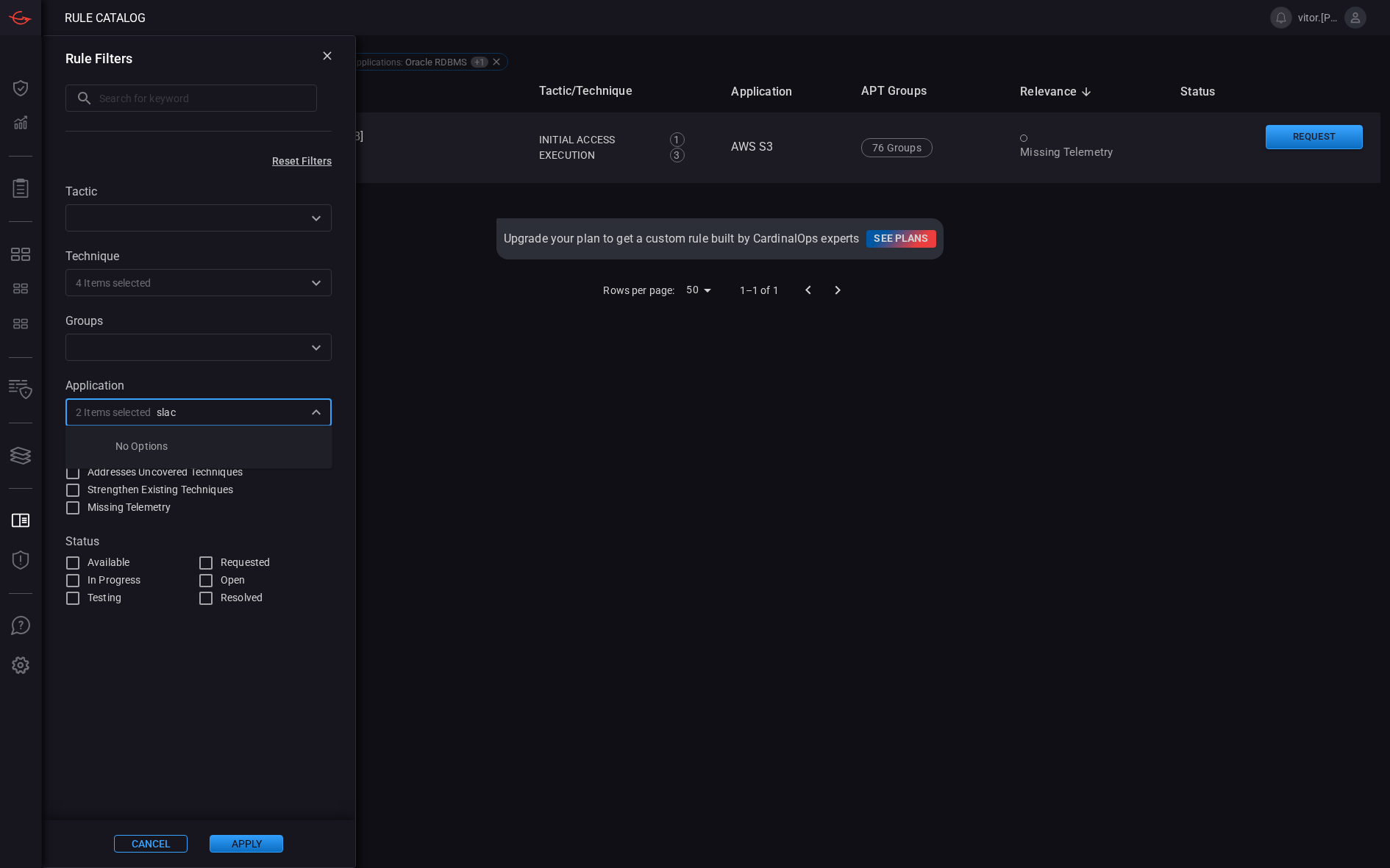
type input "slack"
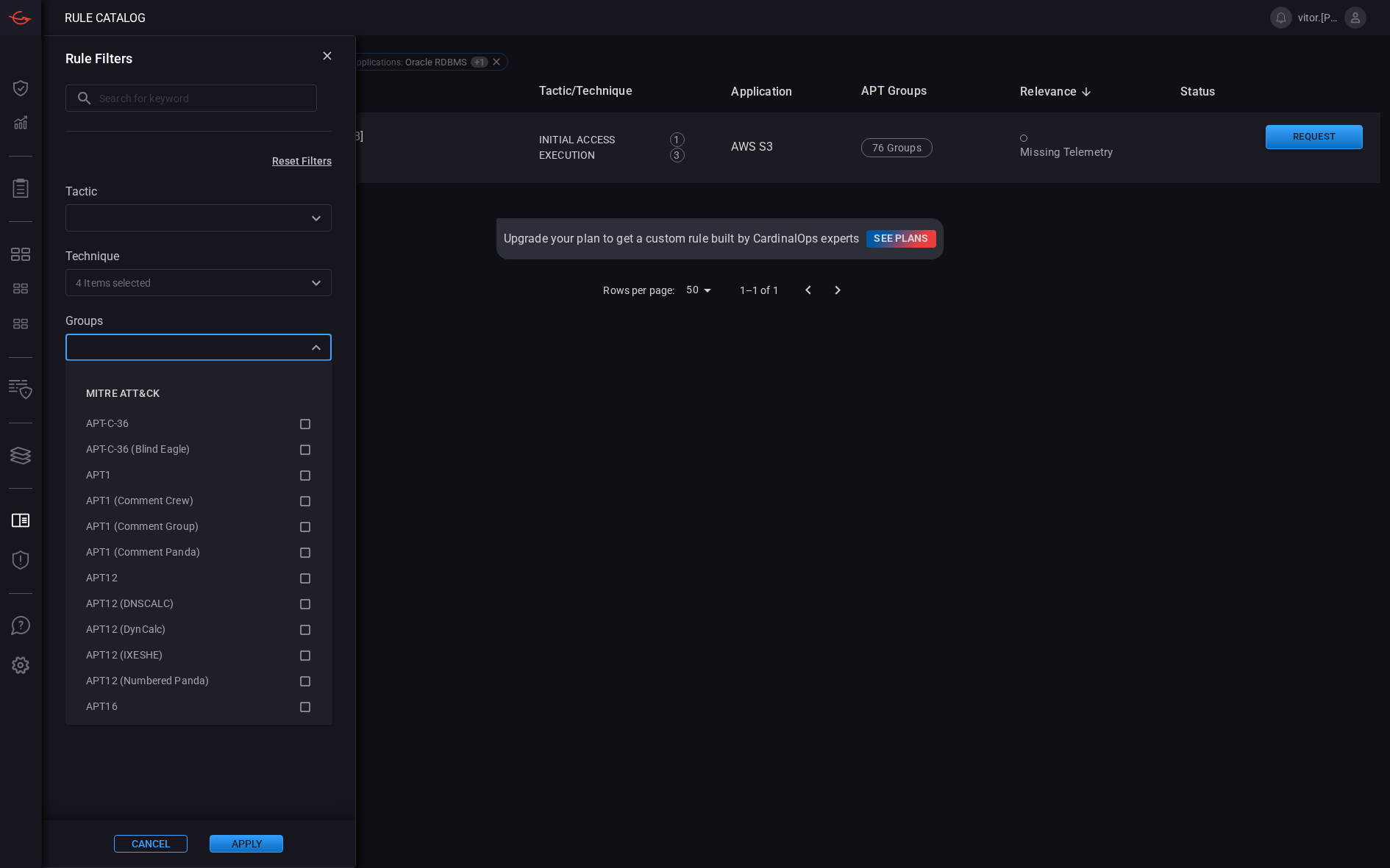
click at [289, 347] on input "text" at bounding box center [186, 347] width 233 height 19
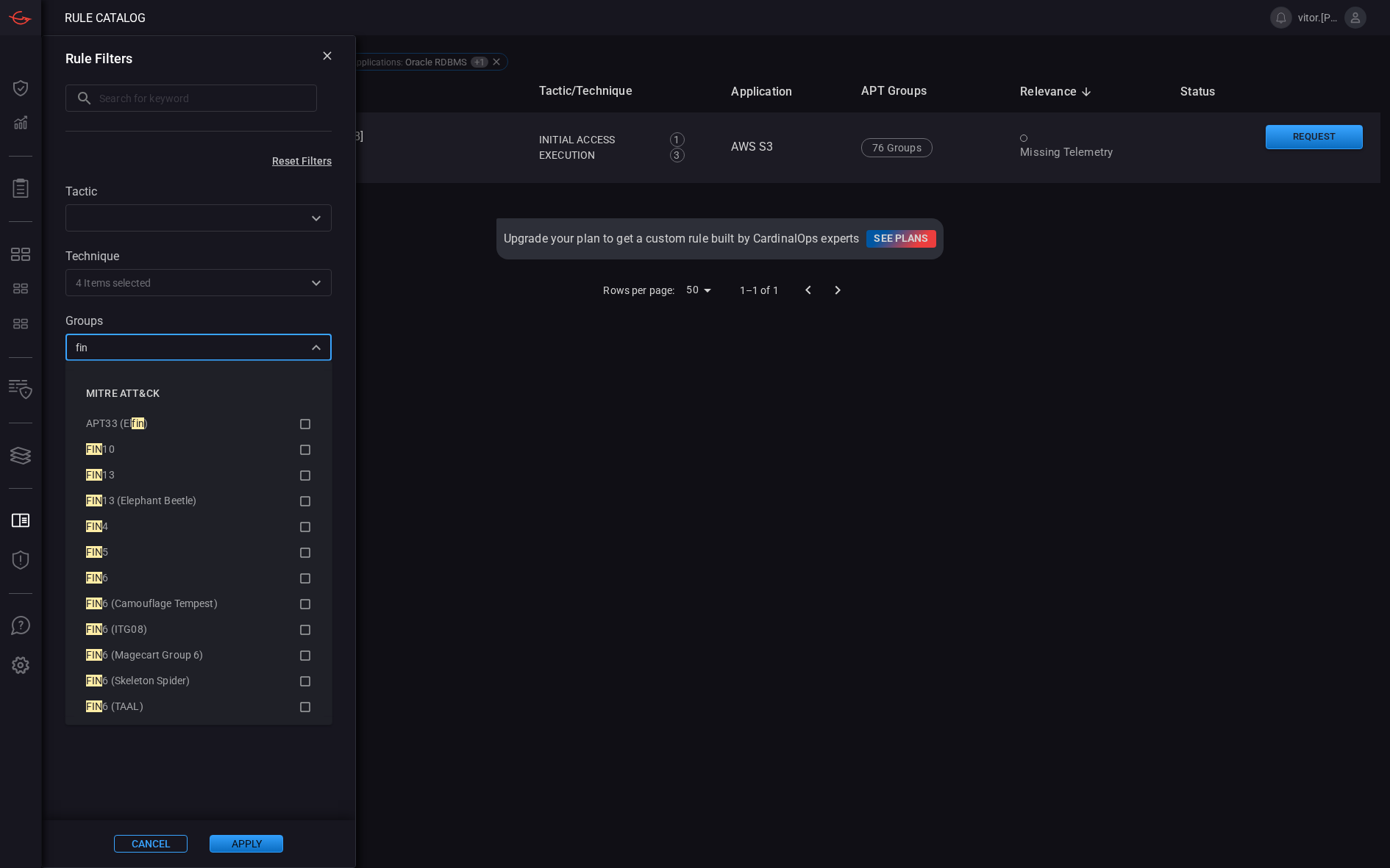
type input "fin"
click at [576, 532] on div "Name Tactic/Technique Application APT Groups Relevance sorted descending Status…" at bounding box center [720, 446] width 1322 height 750
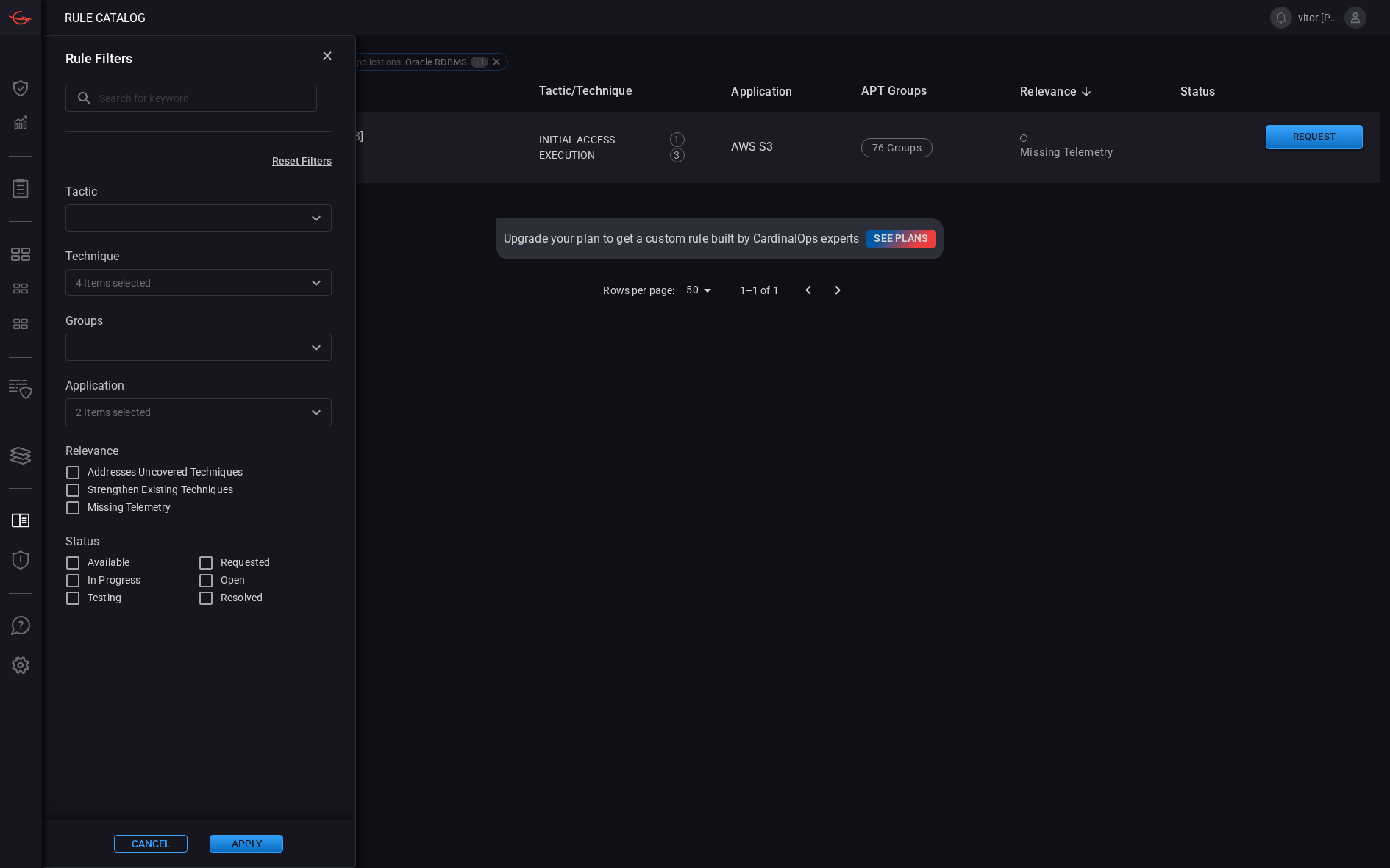
click at [576, 532] on div "Name Tactic/Technique Application APT Groups Relevance sorted descending Status…" at bounding box center [720, 446] width 1322 height 750
